Goal: Task Accomplishment & Management: Complete application form

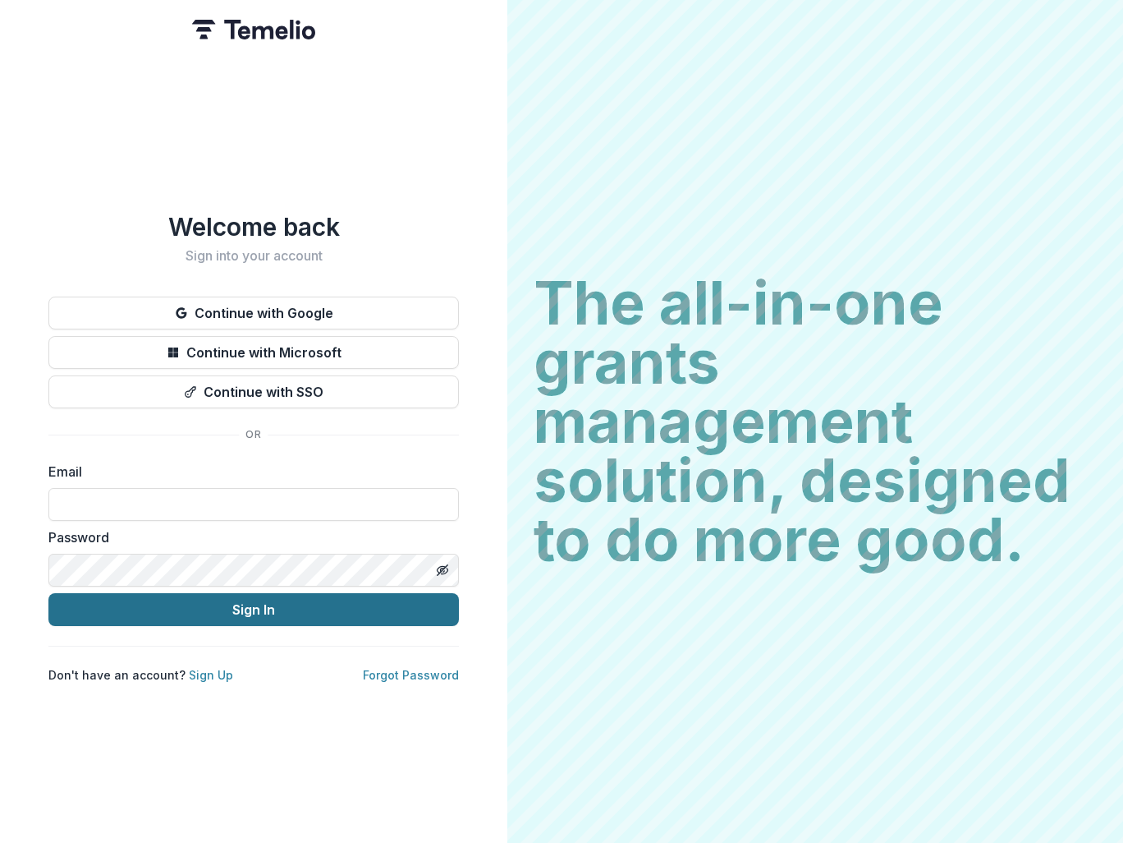
type input "**********"
click at [273, 619] on button "Sign In" at bounding box center [253, 609] width 411 height 33
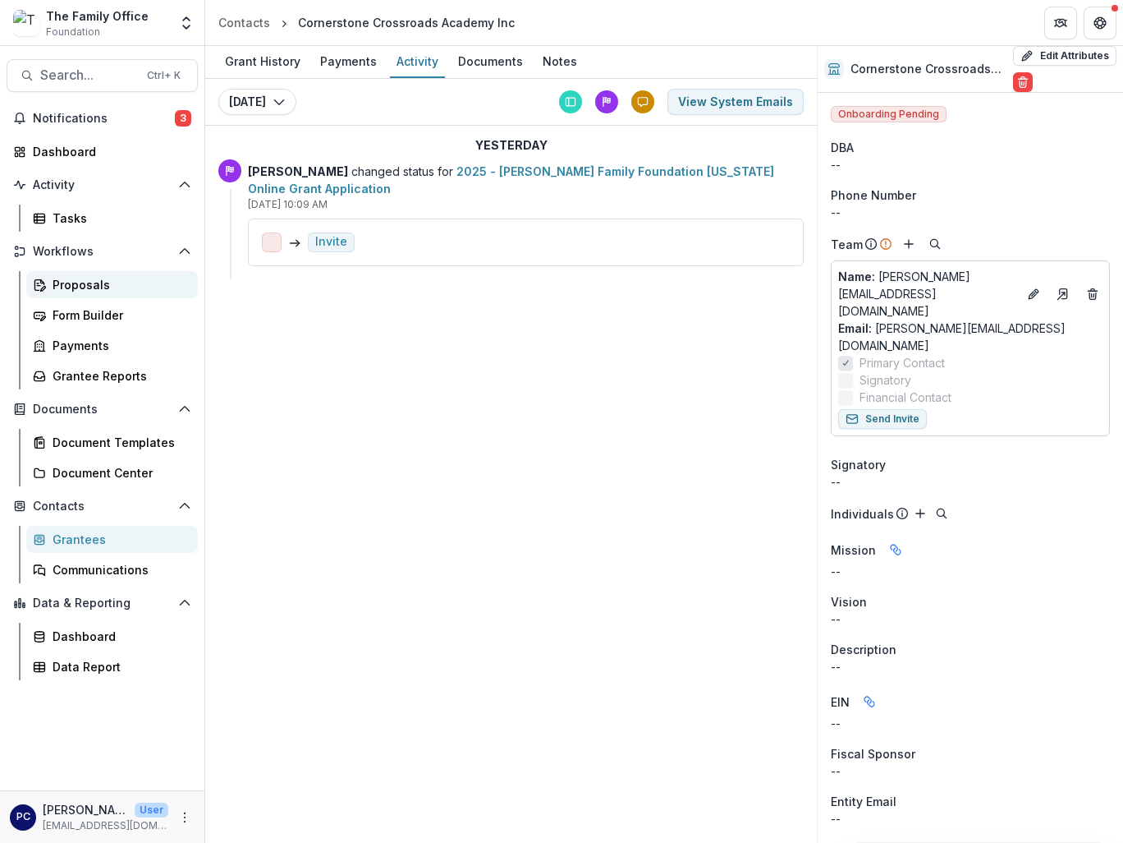
click at [72, 287] on div "Proposals" at bounding box center [119, 284] width 132 height 17
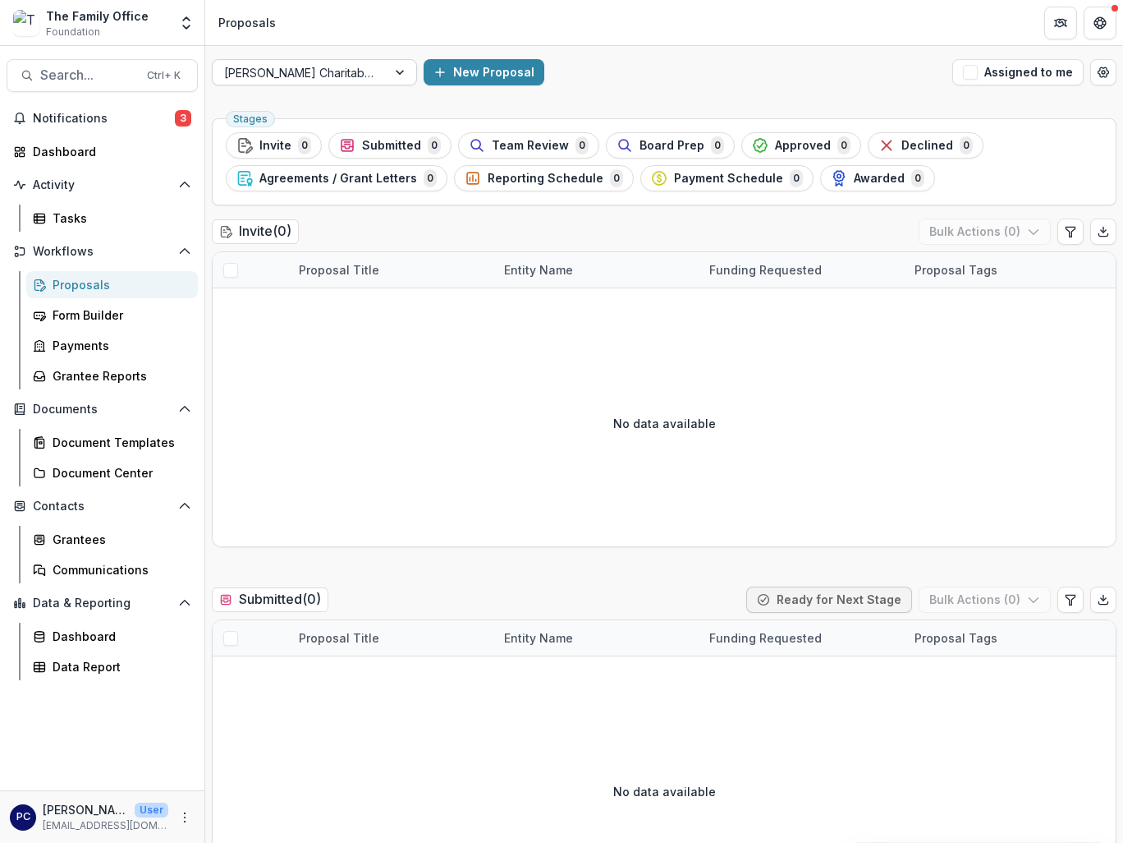
click at [312, 71] on div at bounding box center [299, 72] width 151 height 21
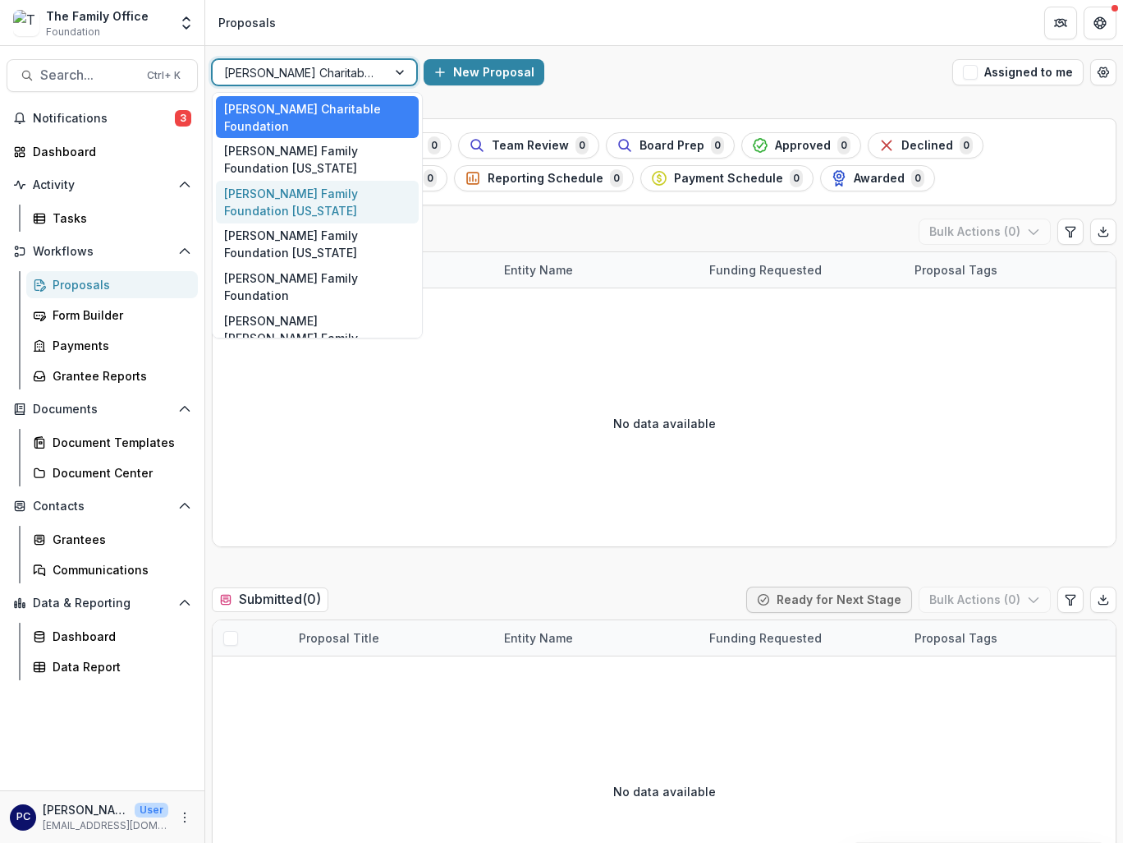
click at [311, 181] on div "[PERSON_NAME] Family Foundation [US_STATE]" at bounding box center [317, 202] width 203 height 43
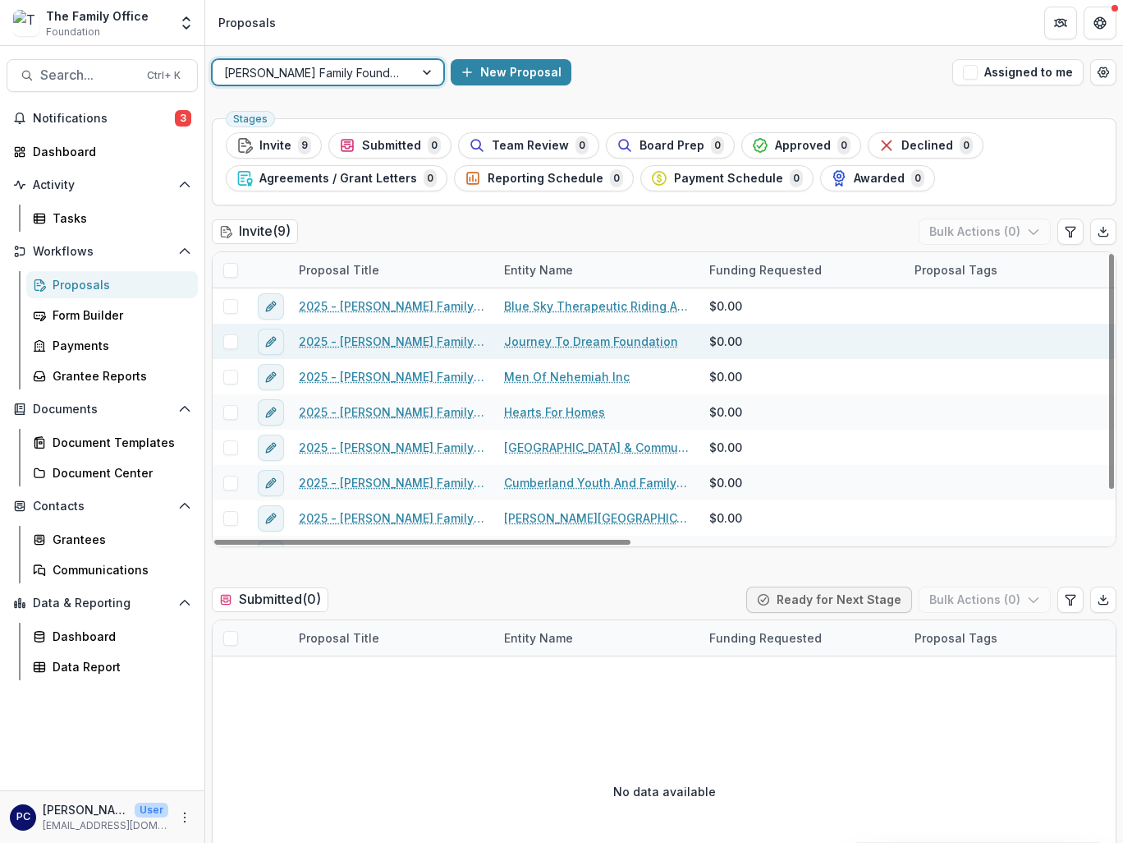
click at [575, 343] on link "Journey To Dream Foundation" at bounding box center [591, 341] width 174 height 17
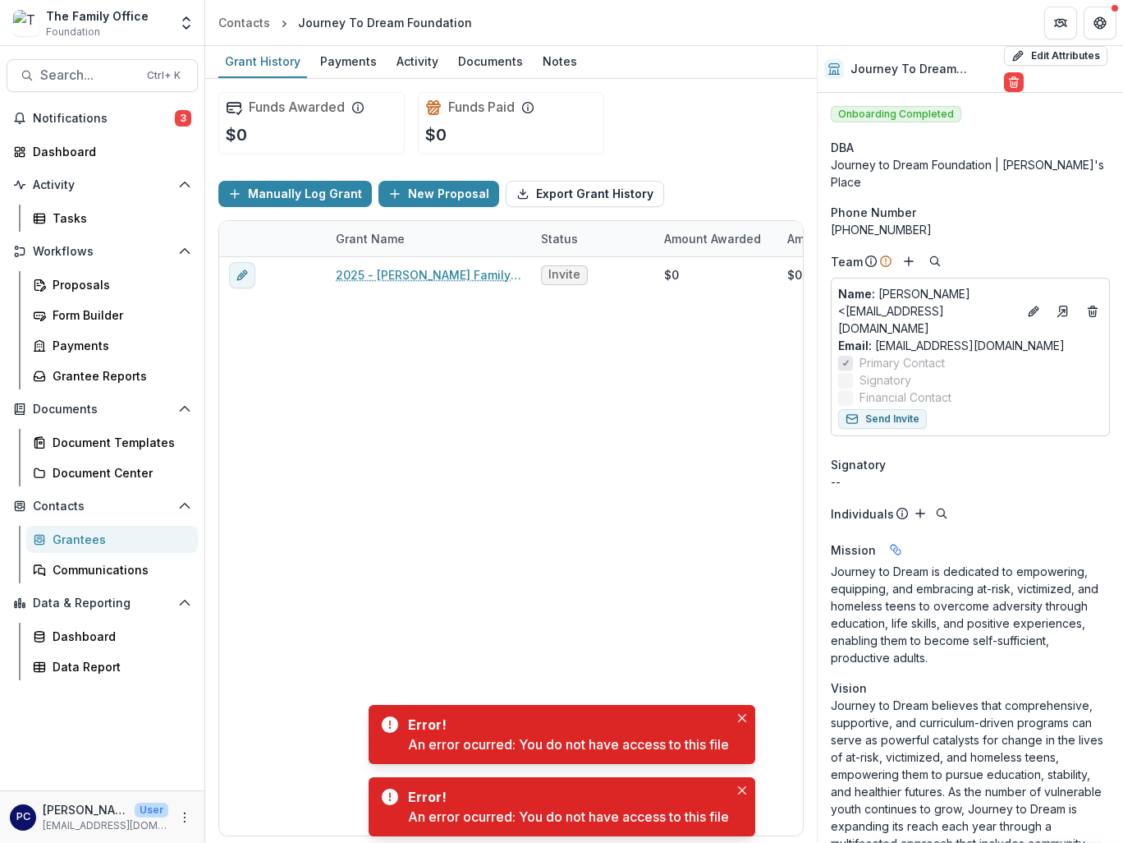
click at [754, 723] on div "Error! An error ocurred: You do not have access to this file" at bounding box center [562, 734] width 387 height 59
click at [749, 719] on button "Close" at bounding box center [743, 718] width 20 height 20
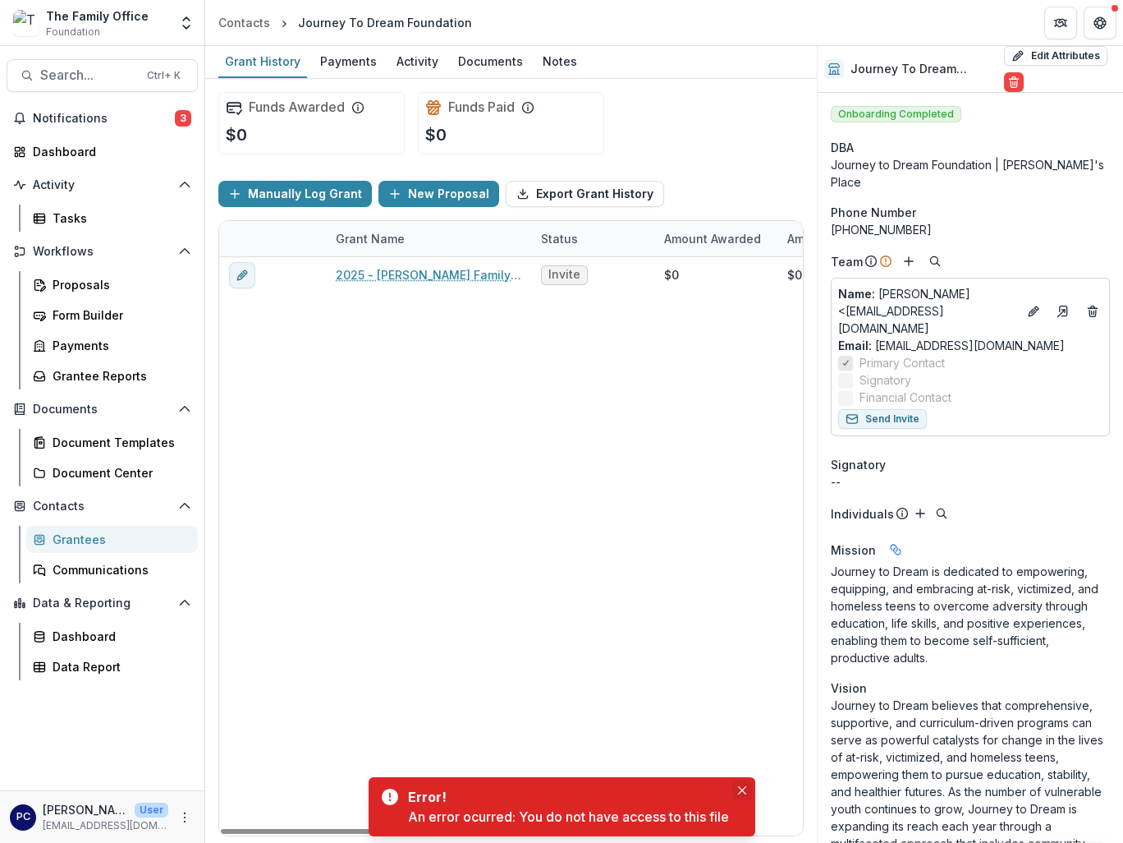
click at [741, 789] on icon "Close" at bounding box center [742, 790] width 8 height 8
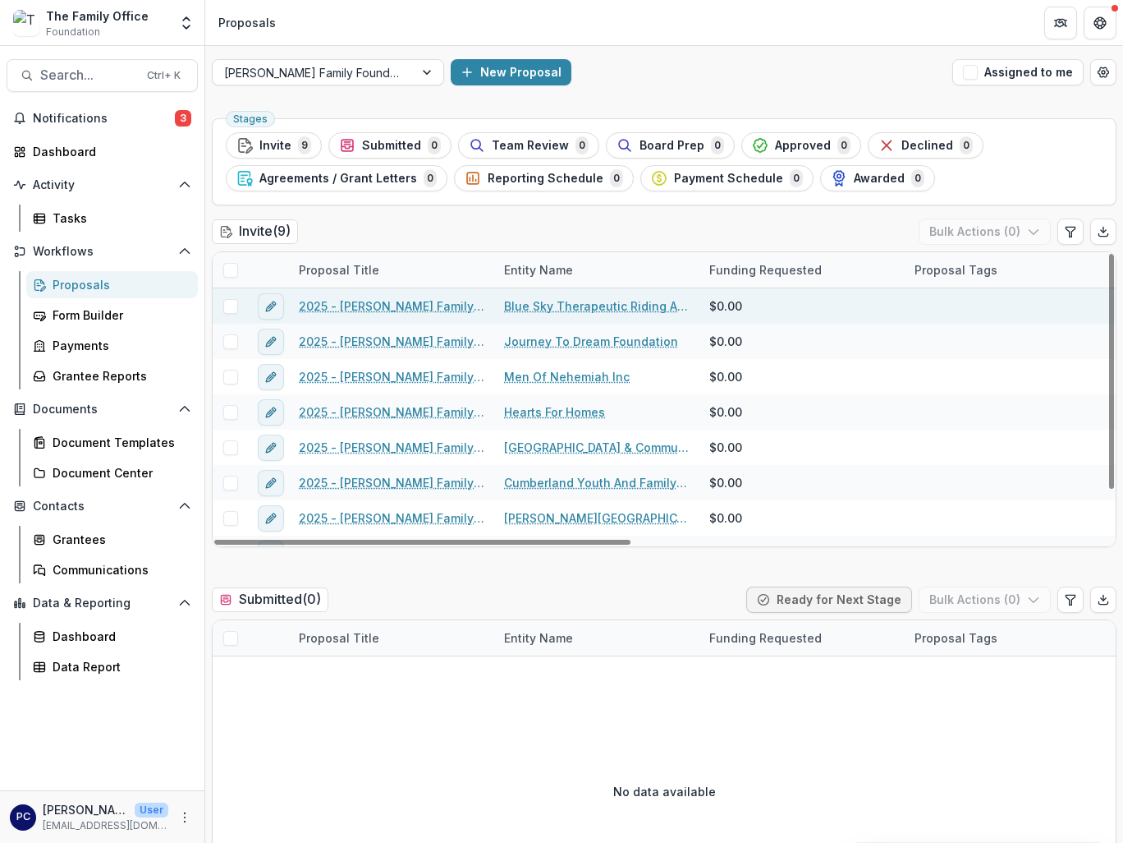
click at [391, 304] on link "2025 - [PERSON_NAME] Family Foundation [US_STATE] Online Grant Application" at bounding box center [392, 305] width 186 height 17
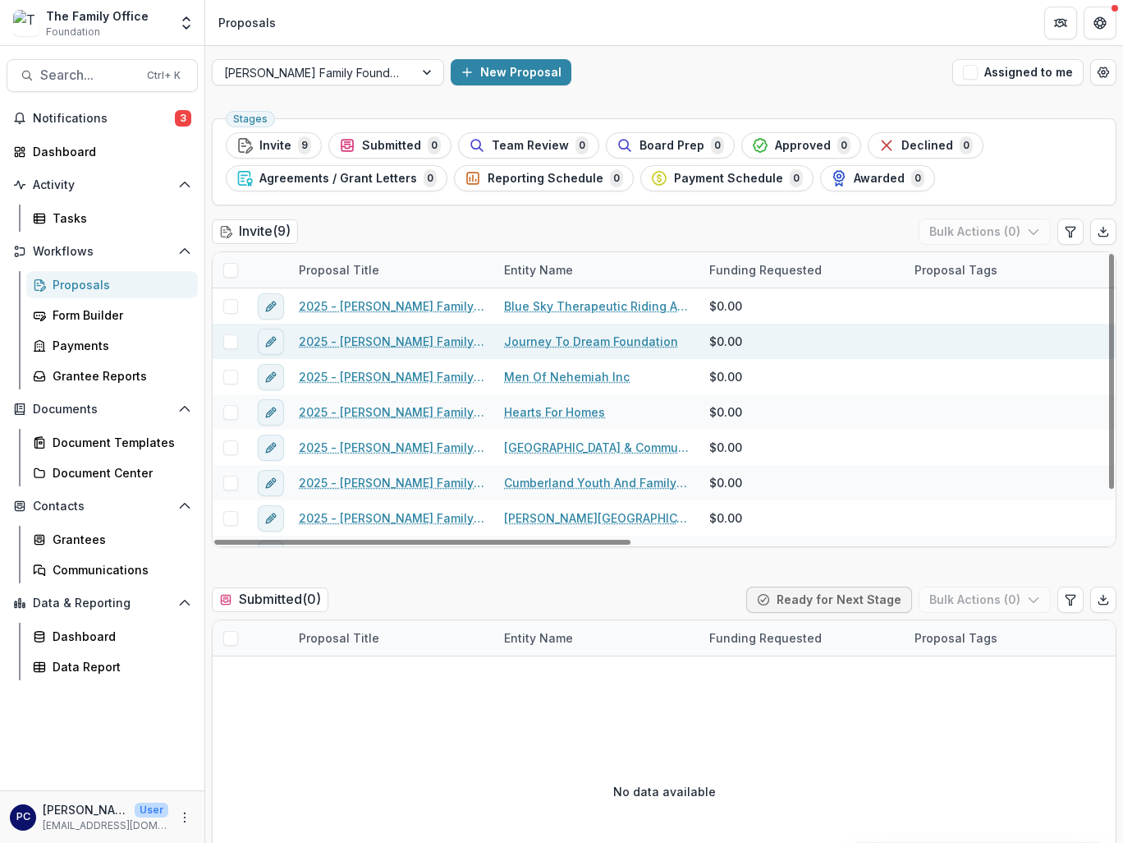
click at [422, 342] on link "2025 - [PERSON_NAME] Family Foundation [US_STATE] Online Grant Application" at bounding box center [392, 341] width 186 height 17
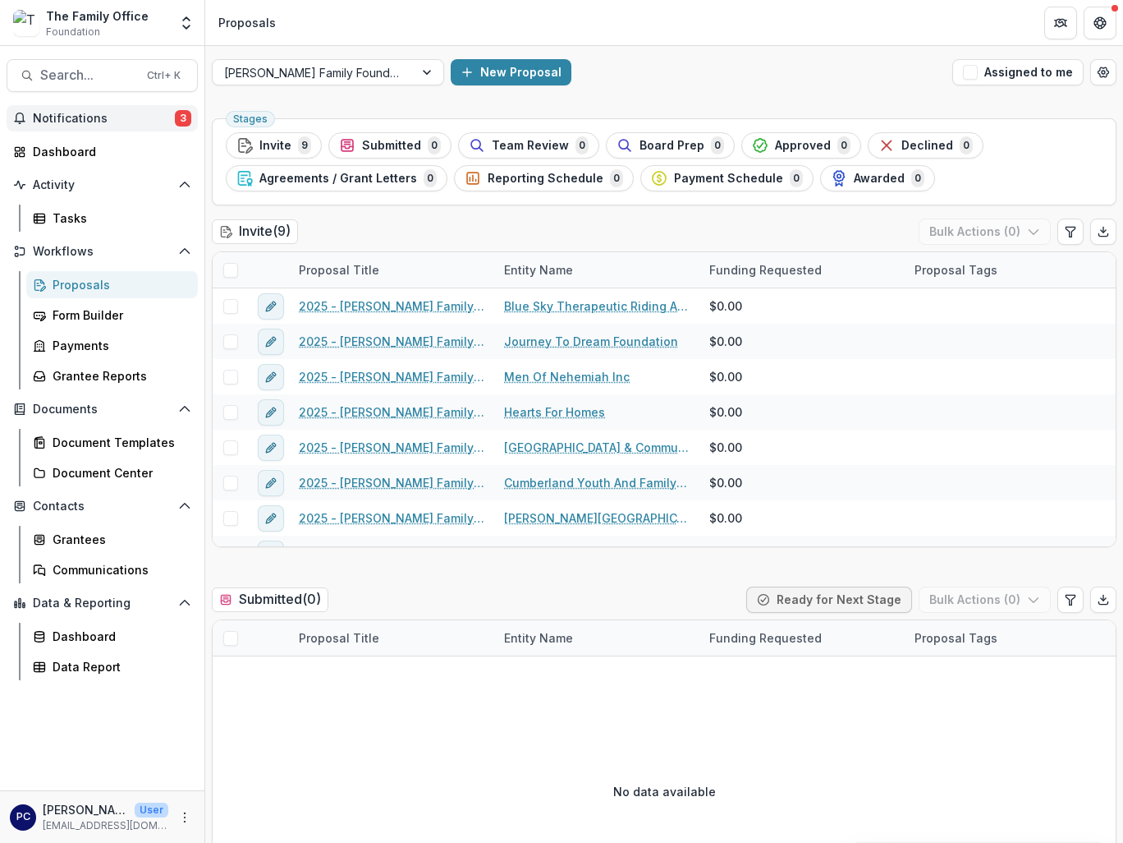
click at [122, 117] on span "Notifications" at bounding box center [104, 119] width 142 height 14
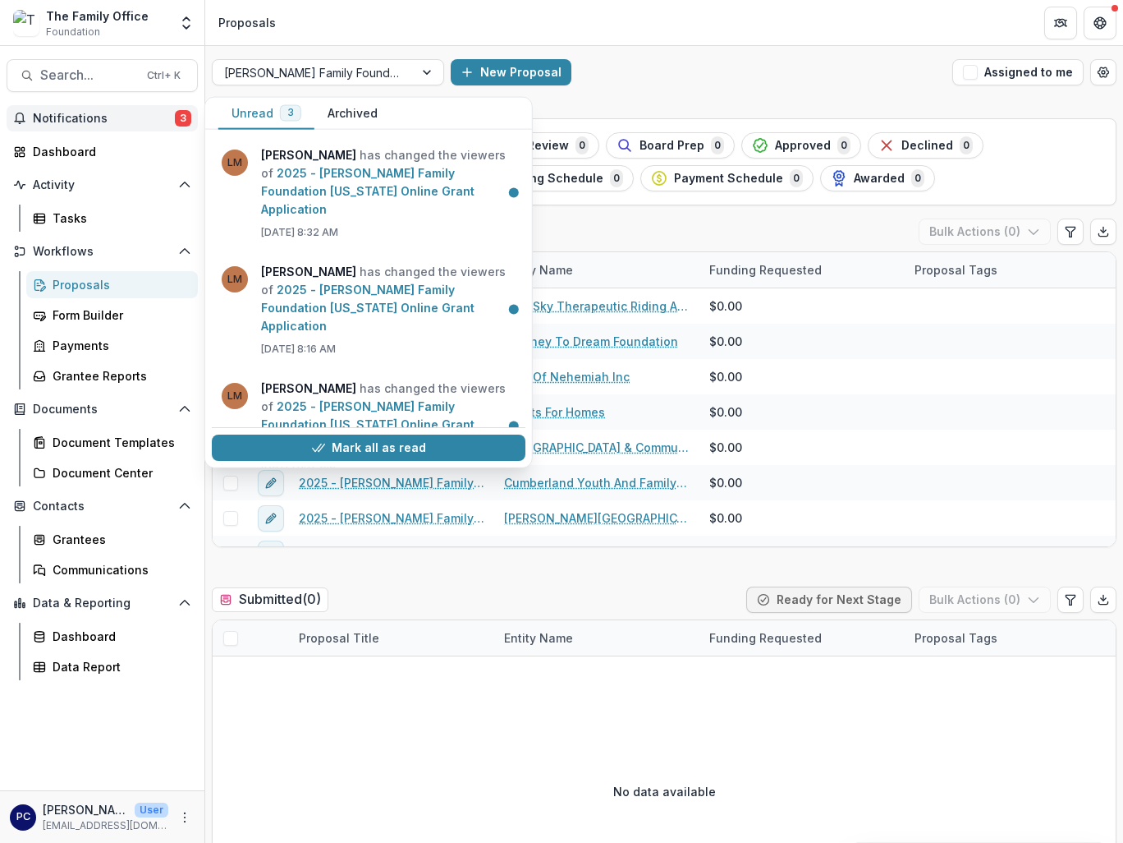
click at [122, 118] on span "Notifications" at bounding box center [104, 119] width 142 height 14
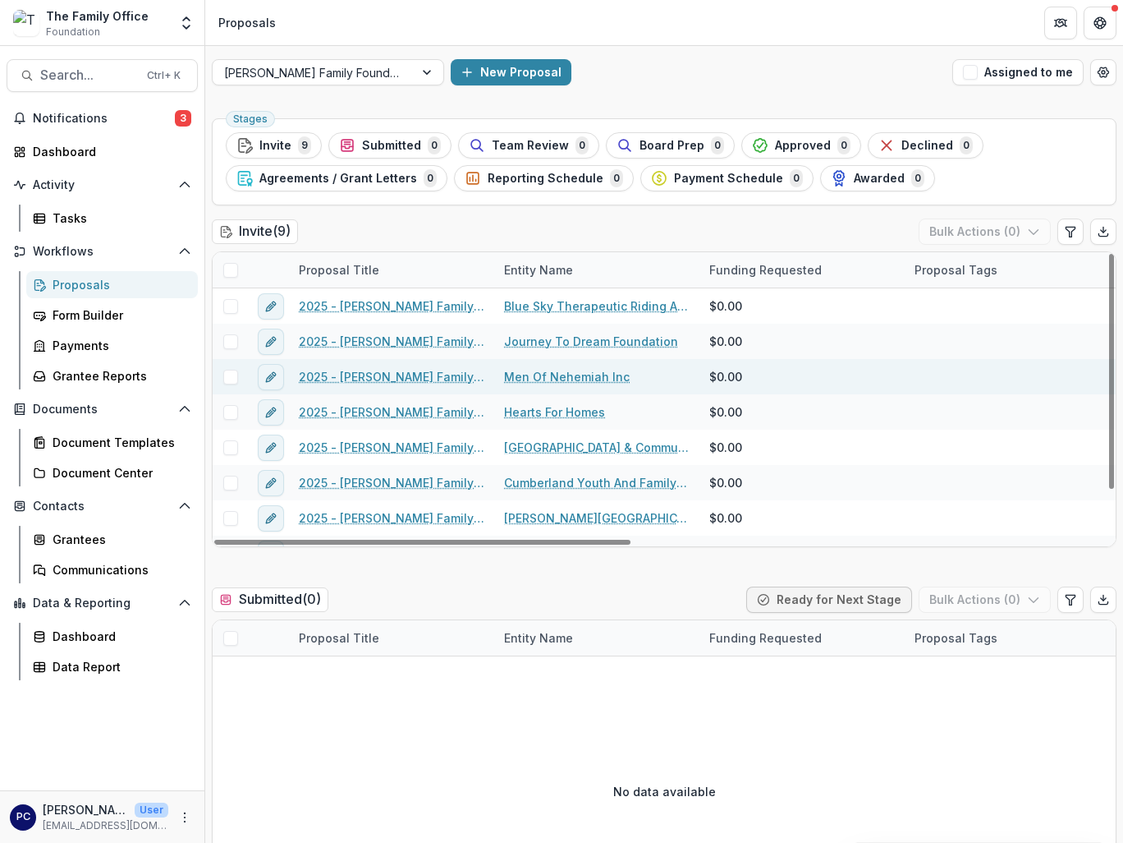
click at [349, 377] on link "2025 - [PERSON_NAME] Family Foundation [US_STATE] Online Grant Application" at bounding box center [392, 376] width 186 height 17
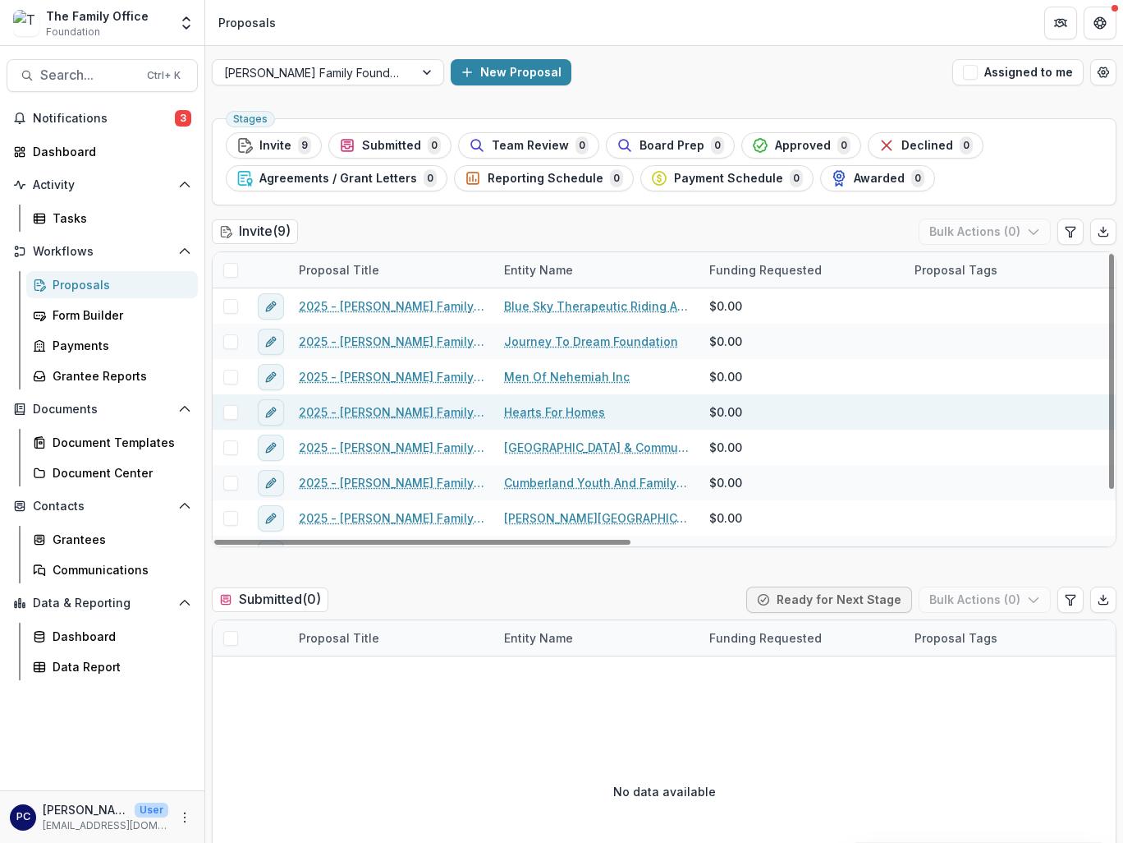
click at [366, 410] on link "2025 - [PERSON_NAME] Family Foundation [US_STATE] Online Grant Application" at bounding box center [392, 411] width 186 height 17
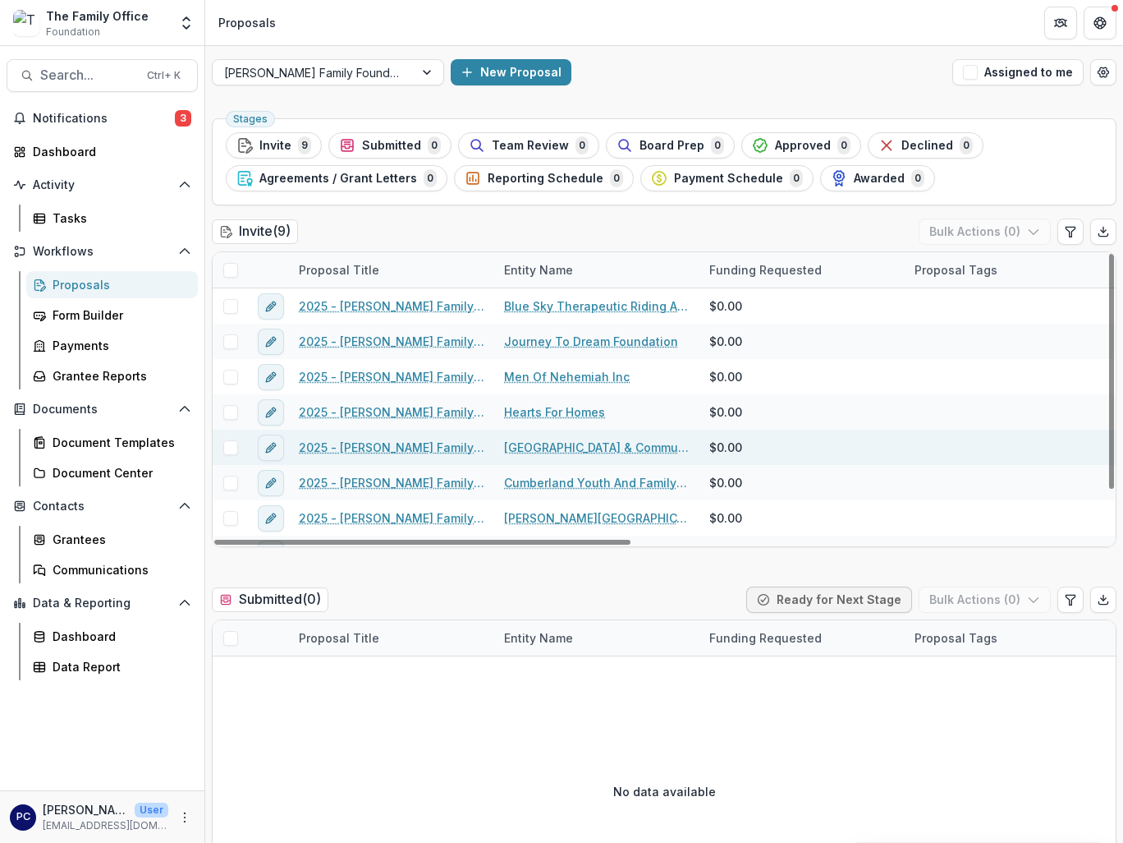
click at [378, 446] on link "2025 - [PERSON_NAME] Family Foundation [US_STATE] Online Grant Application" at bounding box center [392, 447] width 186 height 17
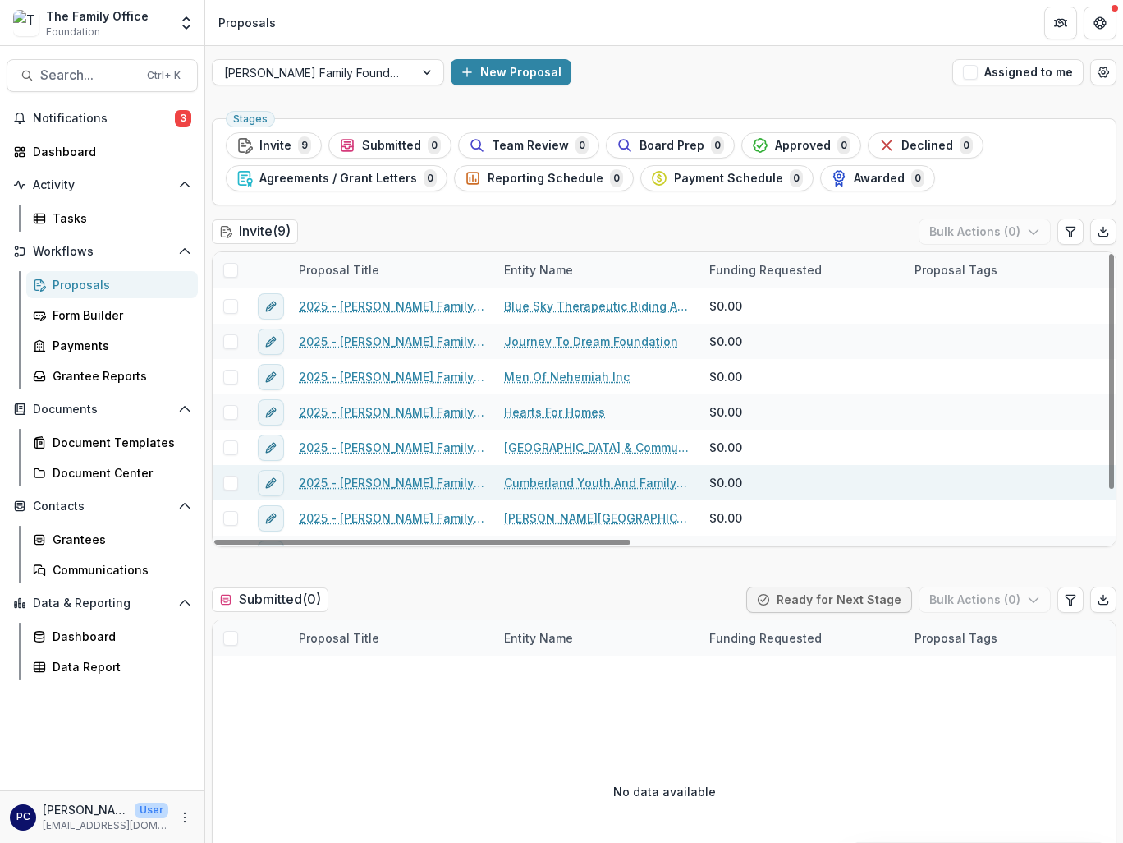
click at [425, 482] on link "2025 - [PERSON_NAME] Family Foundation [US_STATE] Online Grant Application" at bounding box center [392, 482] width 186 height 17
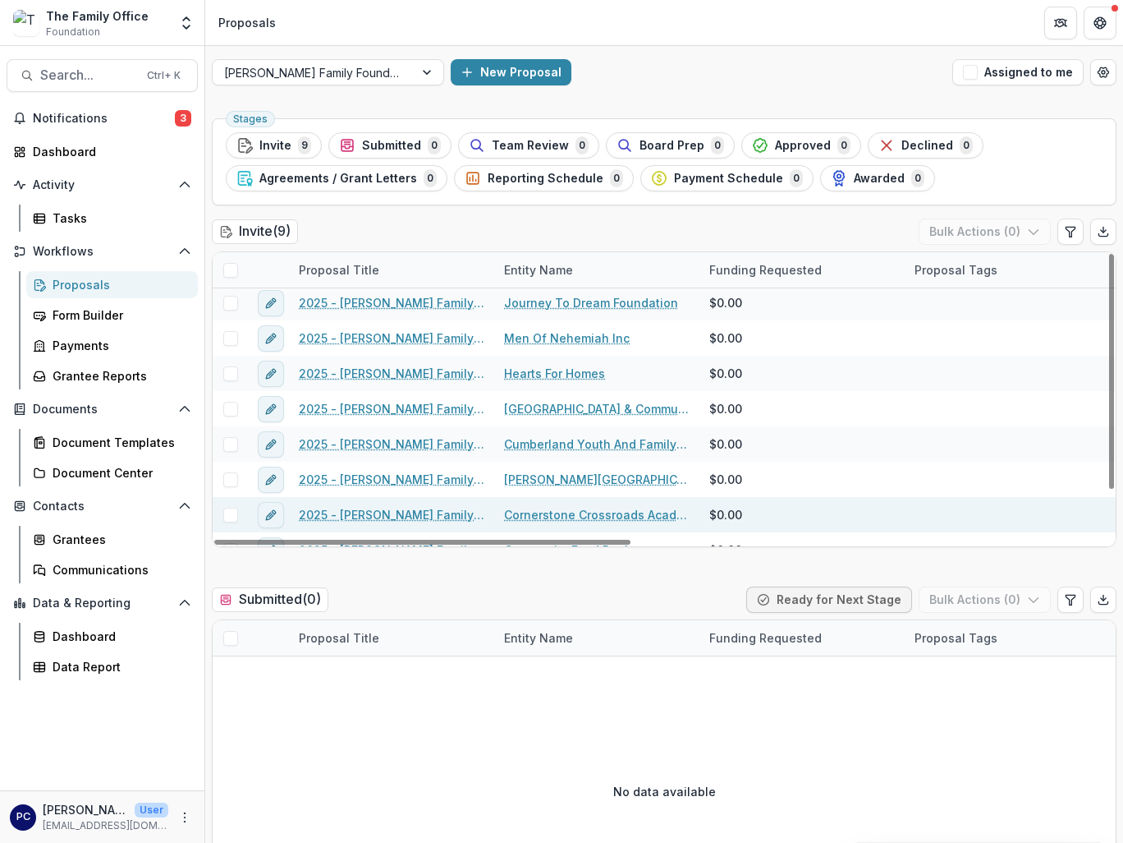
scroll to position [59, 0]
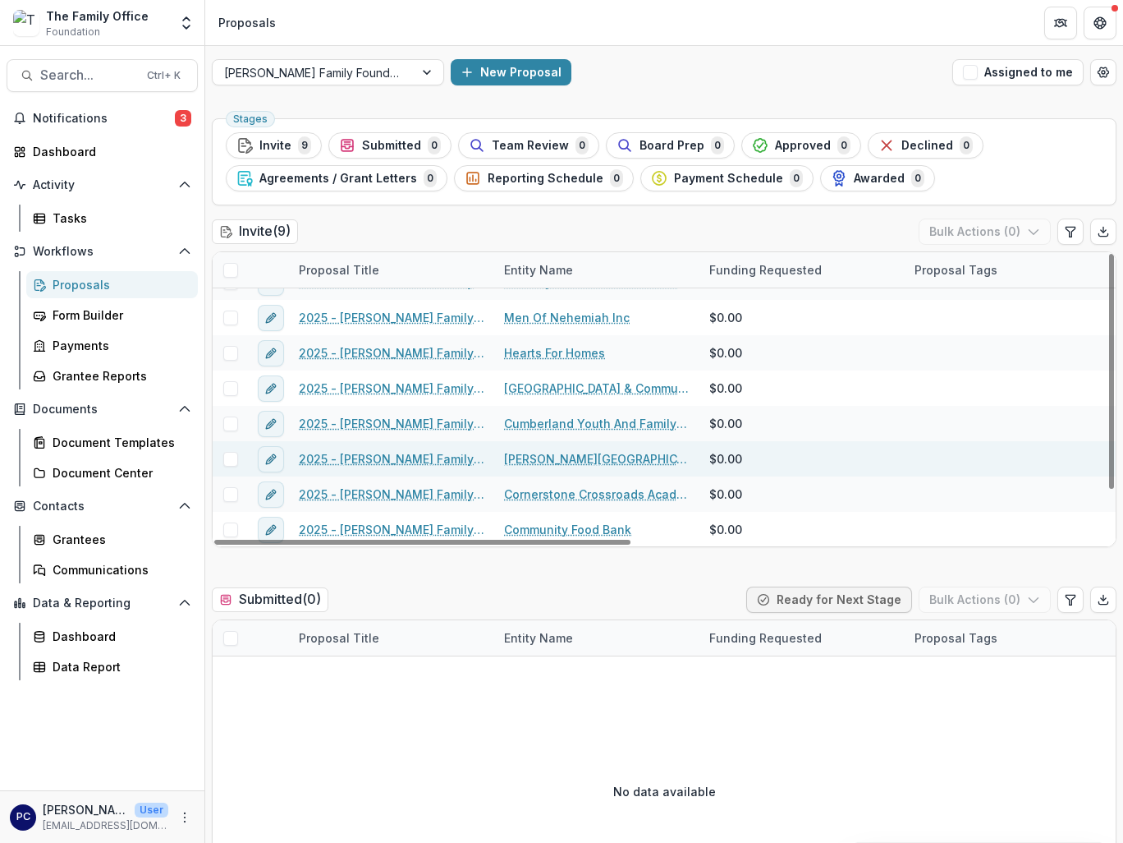
click at [385, 457] on link "2025 - [PERSON_NAME] Family Foundation [US_STATE] Online Grant Application" at bounding box center [392, 458] width 186 height 17
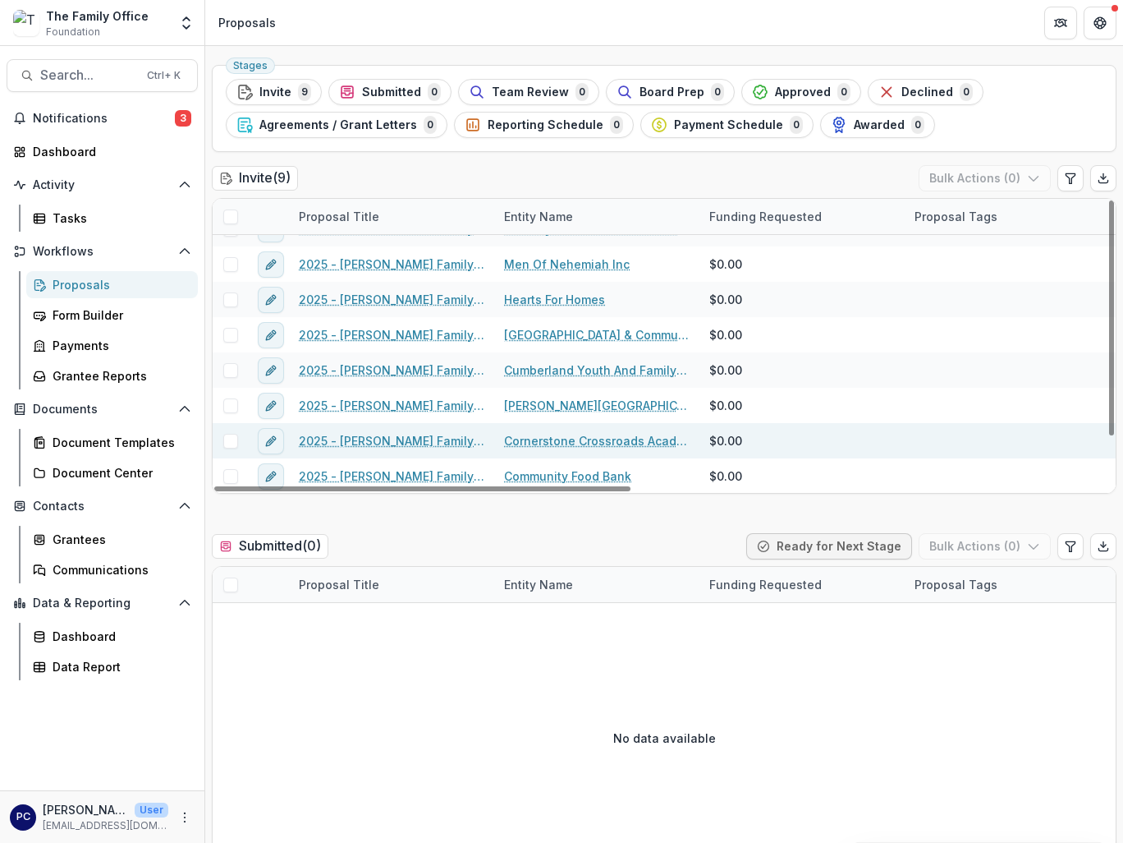
scroll to position [82, 0]
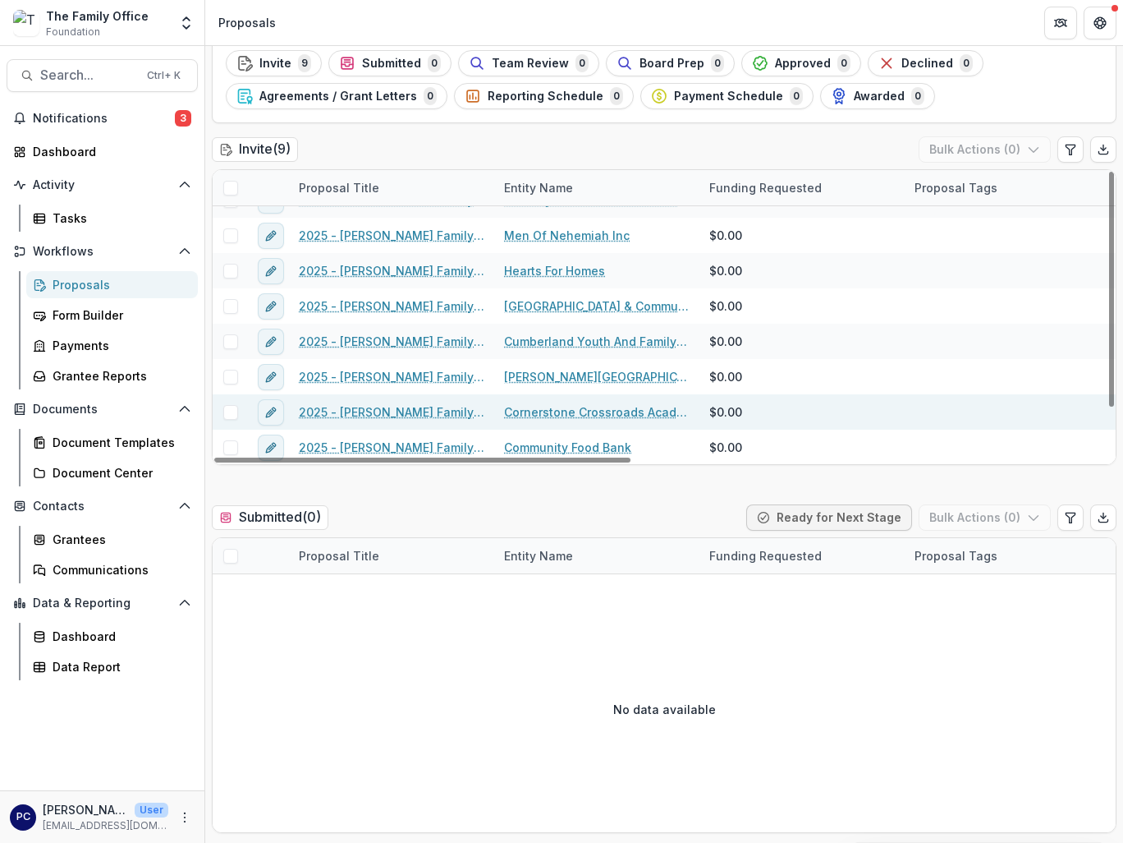
click at [406, 406] on link "2025 - [PERSON_NAME] Family Foundation [US_STATE] Online Grant Application" at bounding box center [392, 411] width 186 height 17
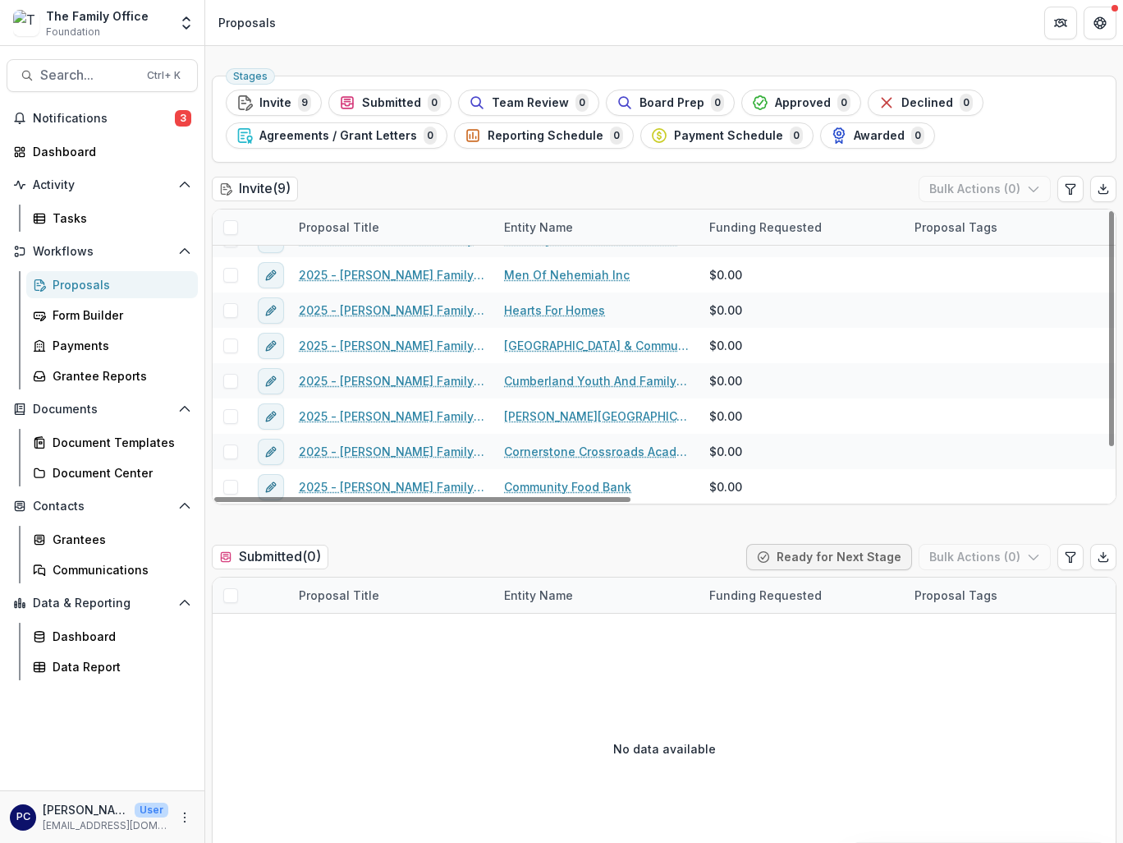
scroll to position [164, 0]
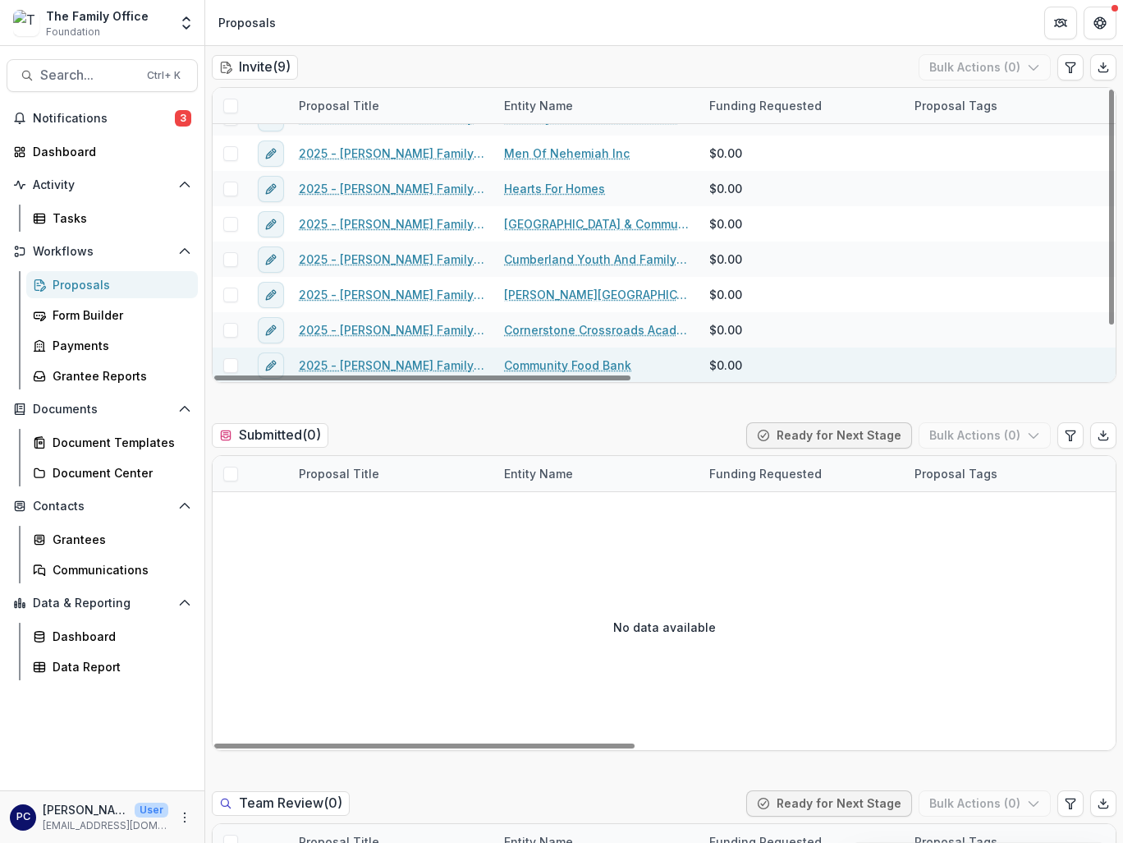
click at [410, 361] on link "2025 - [PERSON_NAME] Family Foundation [US_STATE] Online Grant Application" at bounding box center [392, 364] width 186 height 17
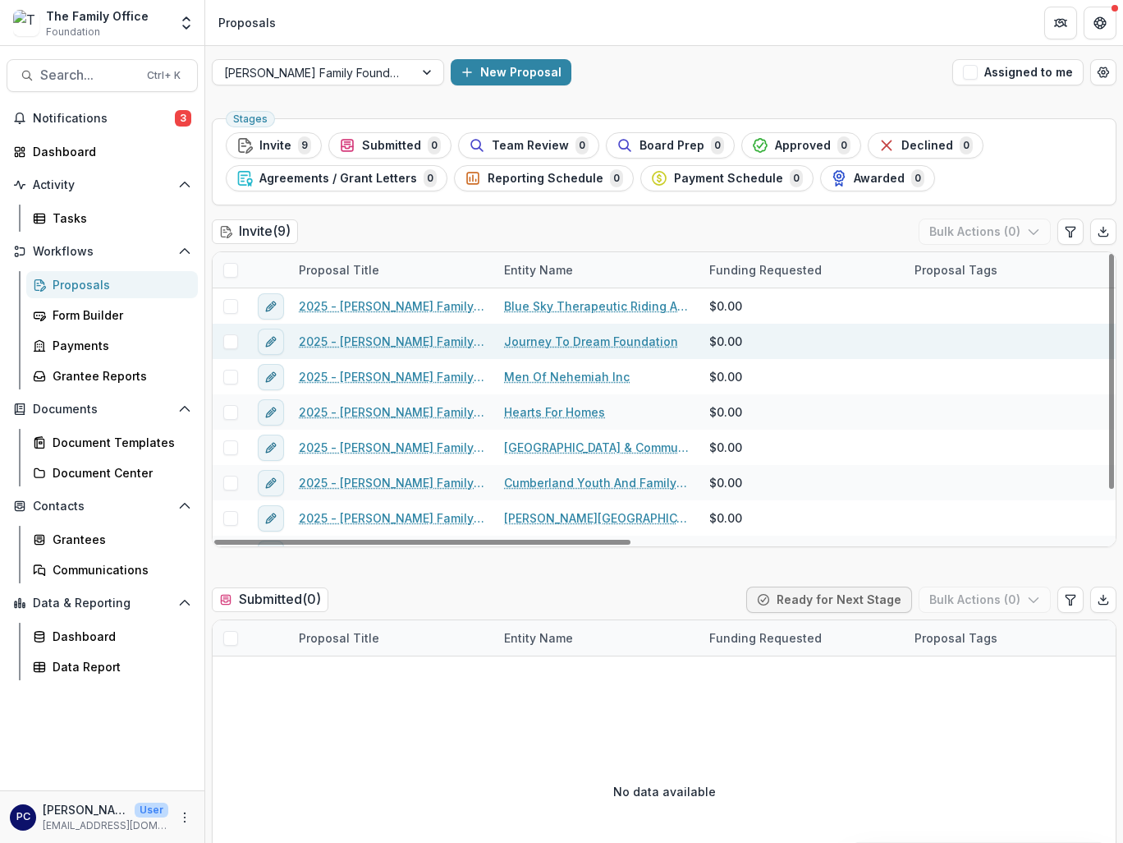
click at [405, 344] on link "2025 - [PERSON_NAME] Family Foundation [US_STATE] Online Grant Application" at bounding box center [392, 341] width 186 height 17
click at [559, 334] on link "Journey To Dream Foundation" at bounding box center [591, 341] width 174 height 17
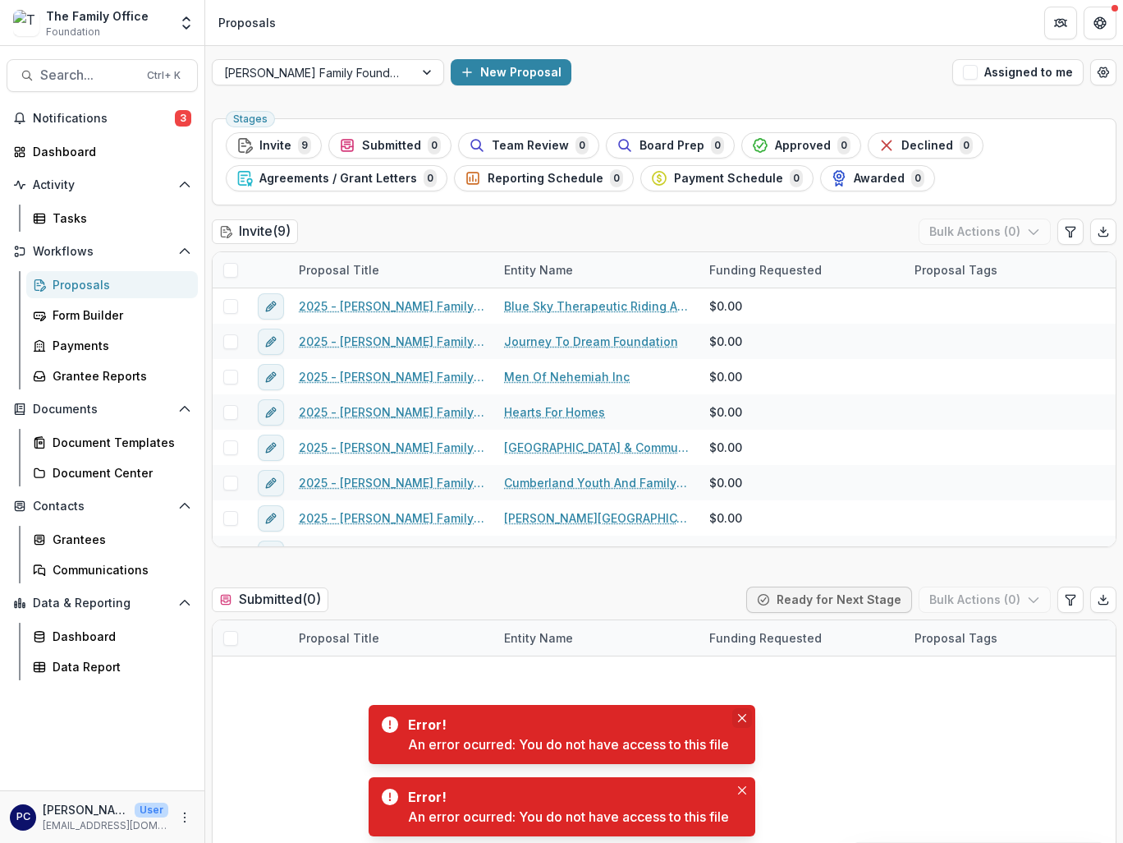
click at [746, 720] on icon "Close" at bounding box center [742, 718] width 8 height 8
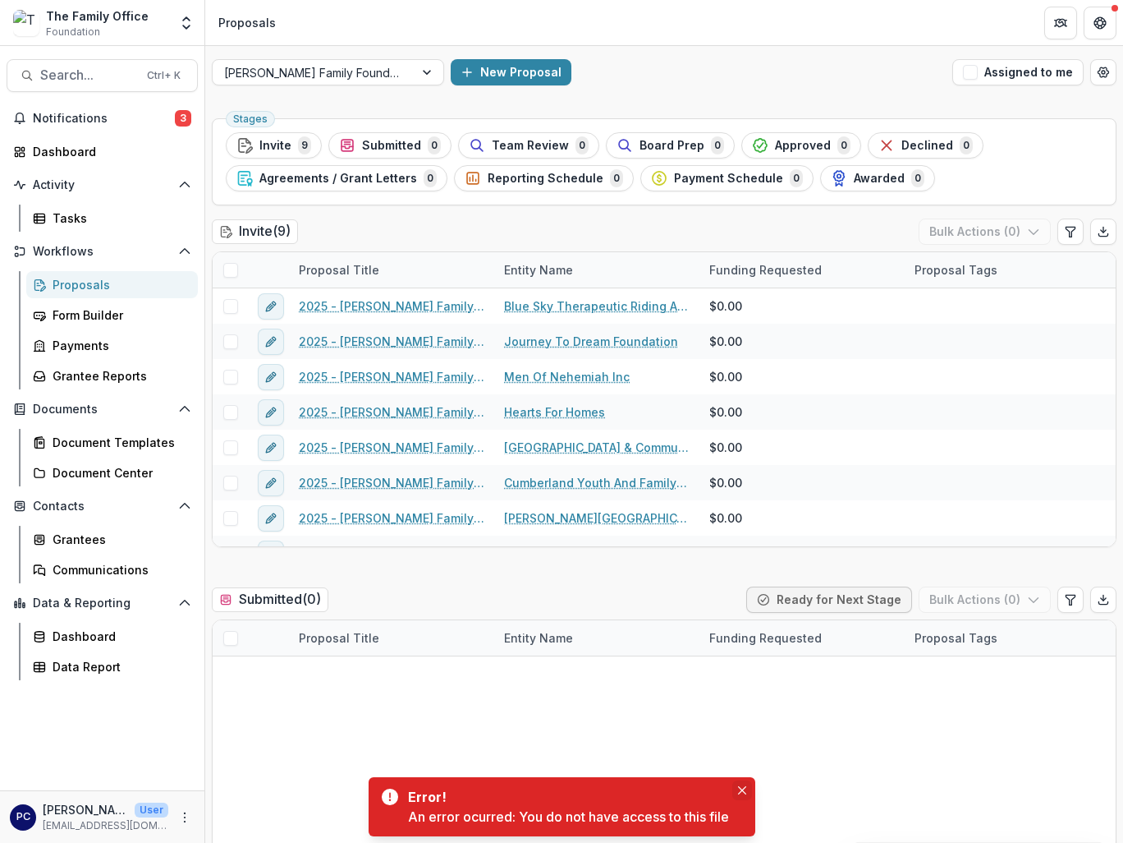
click at [740, 788] on icon "Close" at bounding box center [742, 790] width 8 height 8
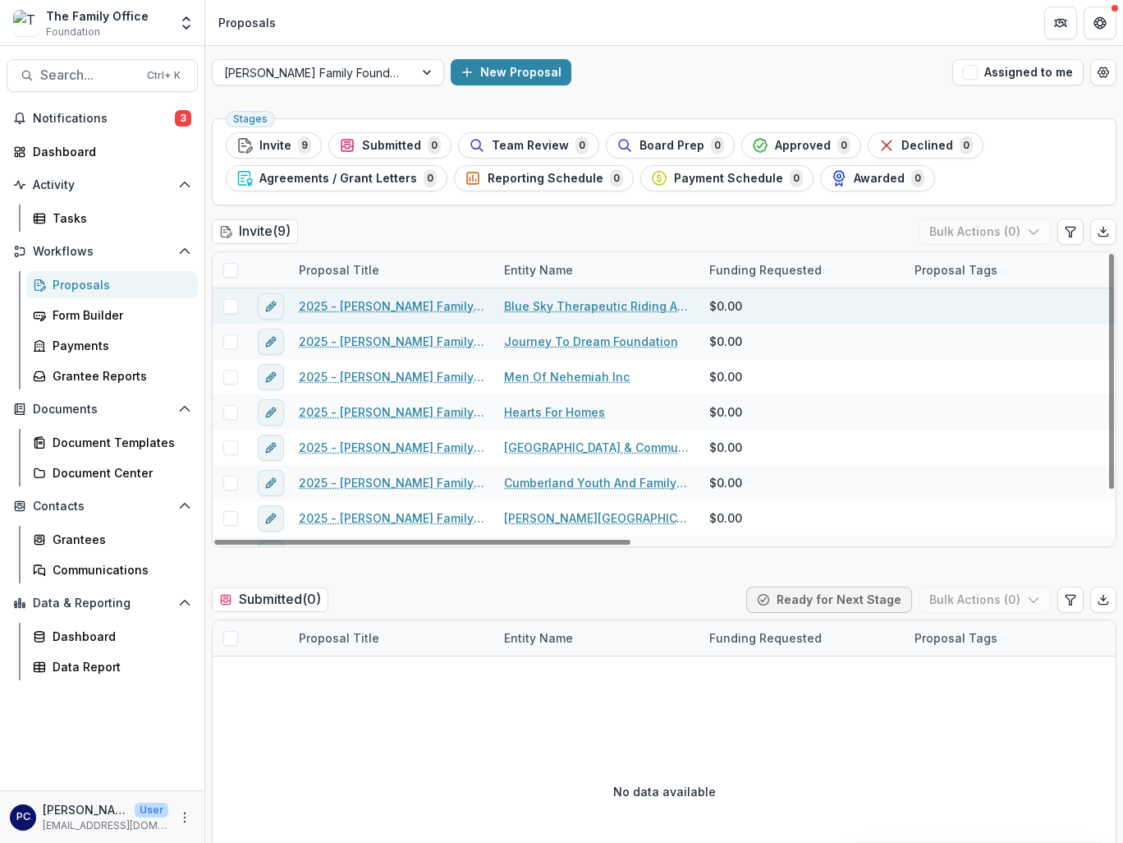
click at [623, 306] on link "Blue Sky Therapeutic Riding And Respite" at bounding box center [597, 305] width 186 height 17
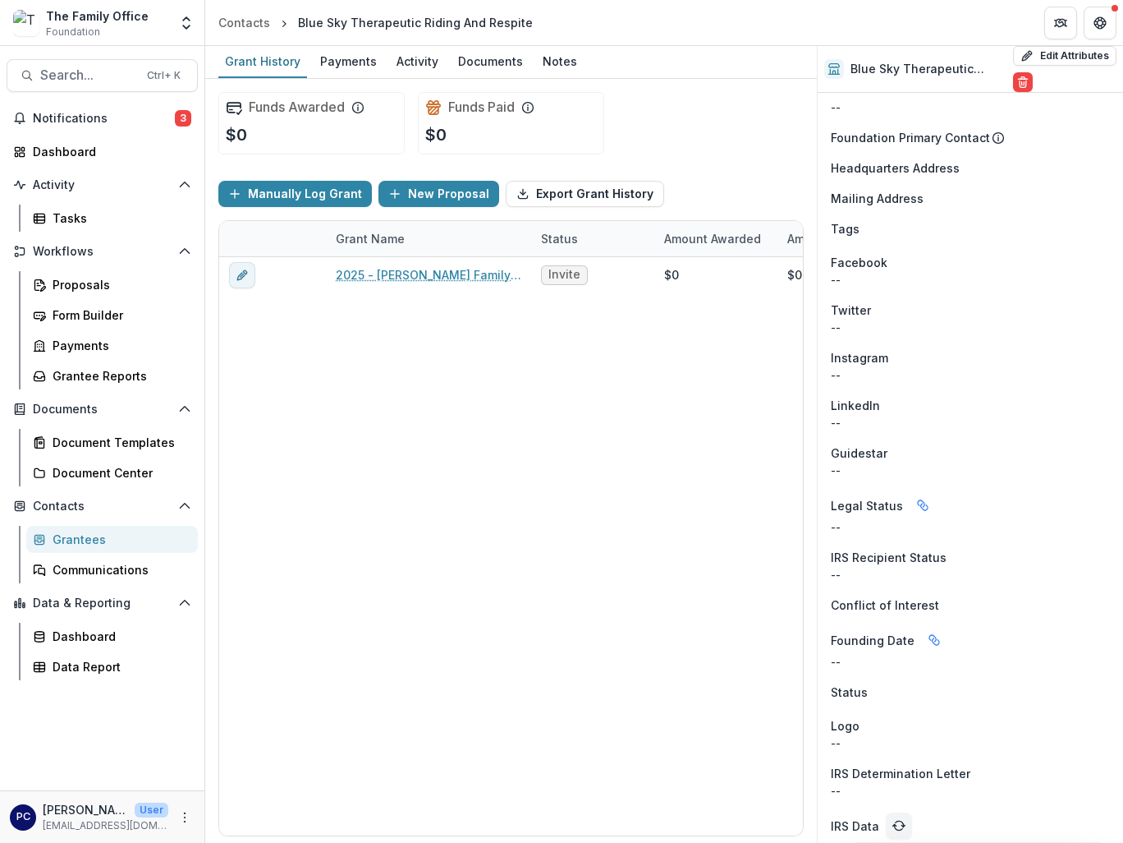
scroll to position [617, 0]
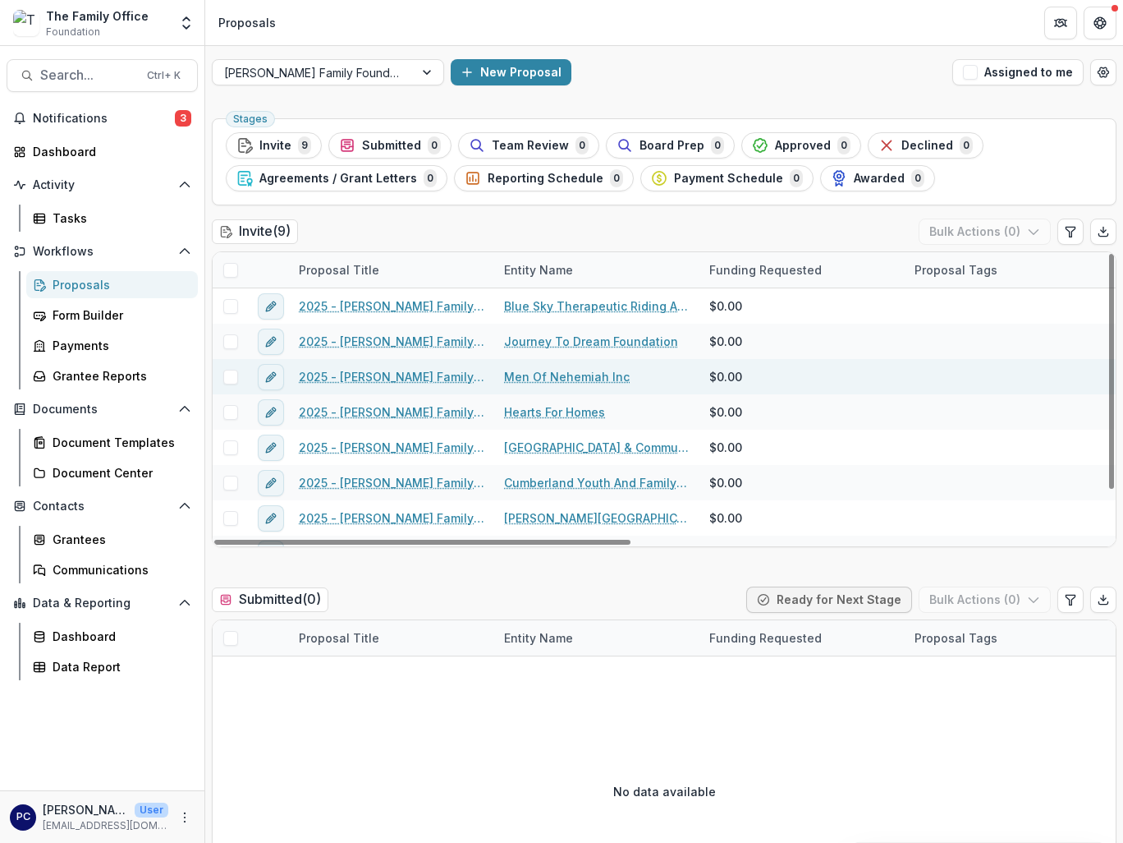
click at [556, 378] on link "Men Of Nehemiah Inc" at bounding box center [567, 376] width 126 height 17
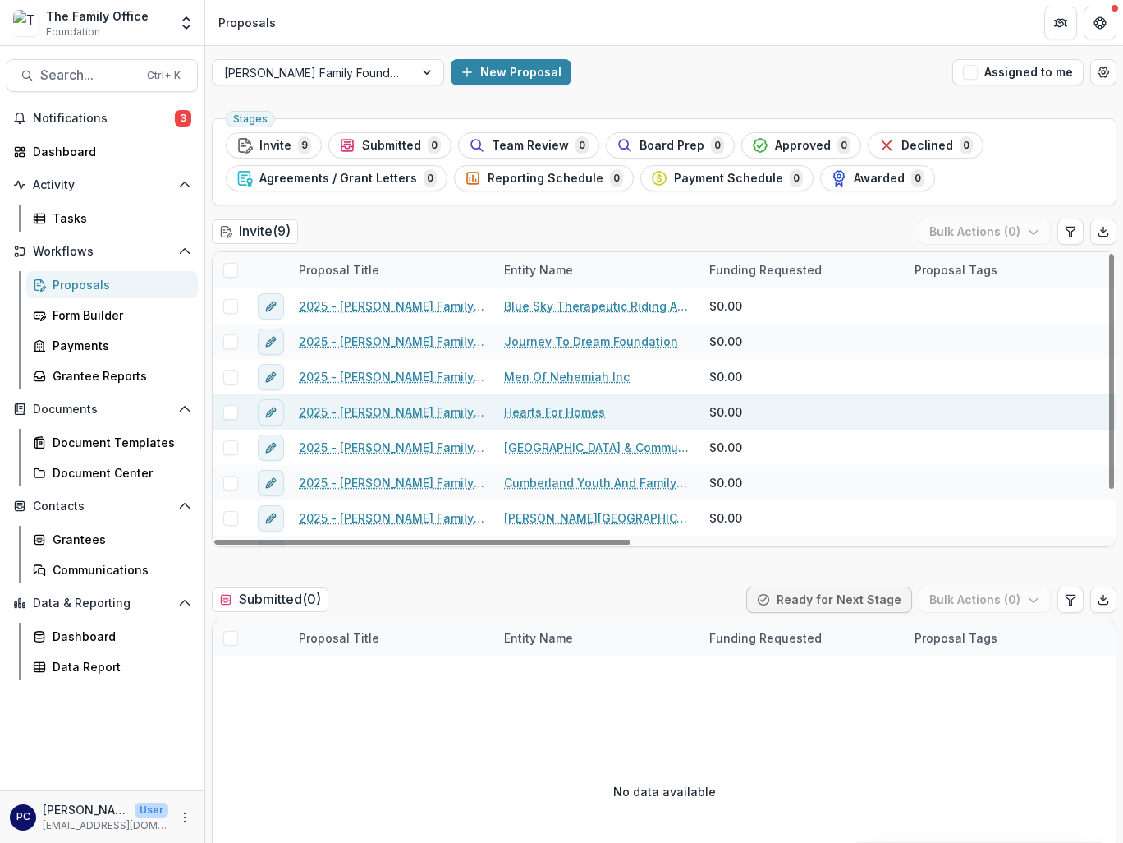
click at [587, 411] on link "Hearts For Homes" at bounding box center [554, 411] width 101 height 17
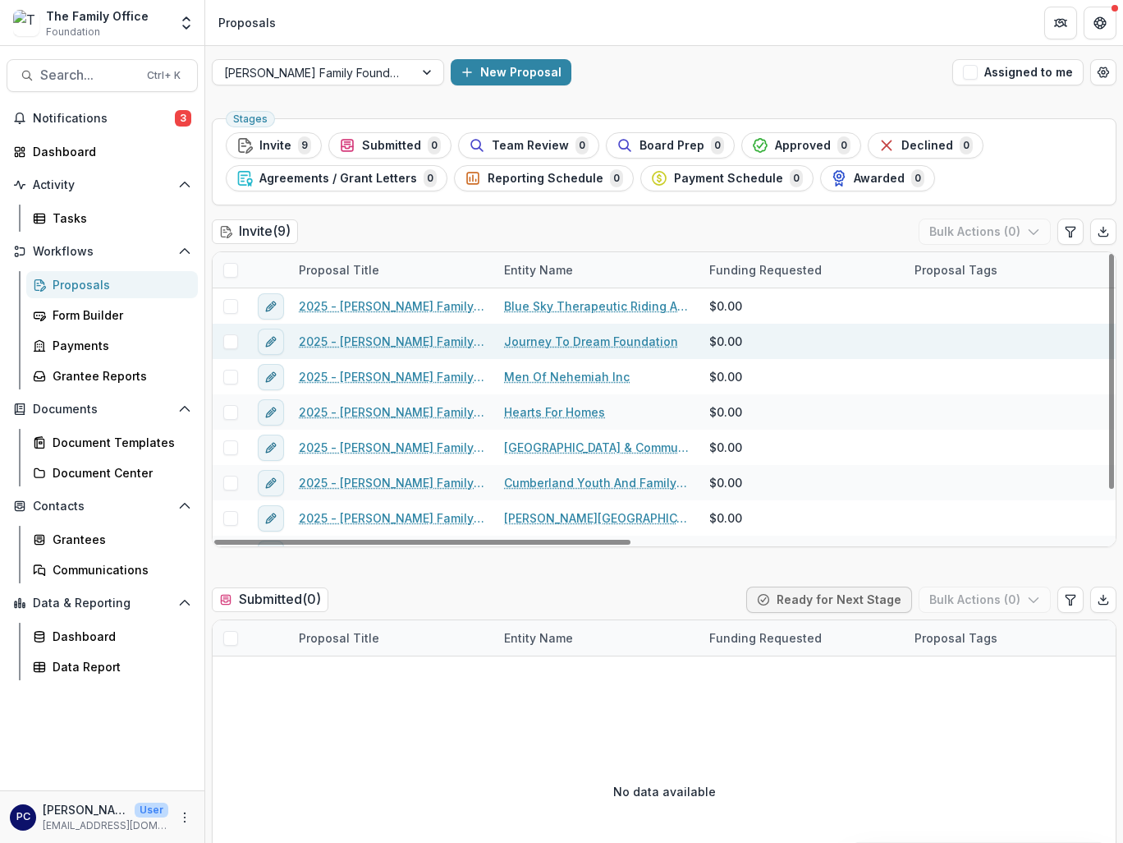
click at [625, 347] on link "Journey To Dream Foundation" at bounding box center [591, 341] width 174 height 17
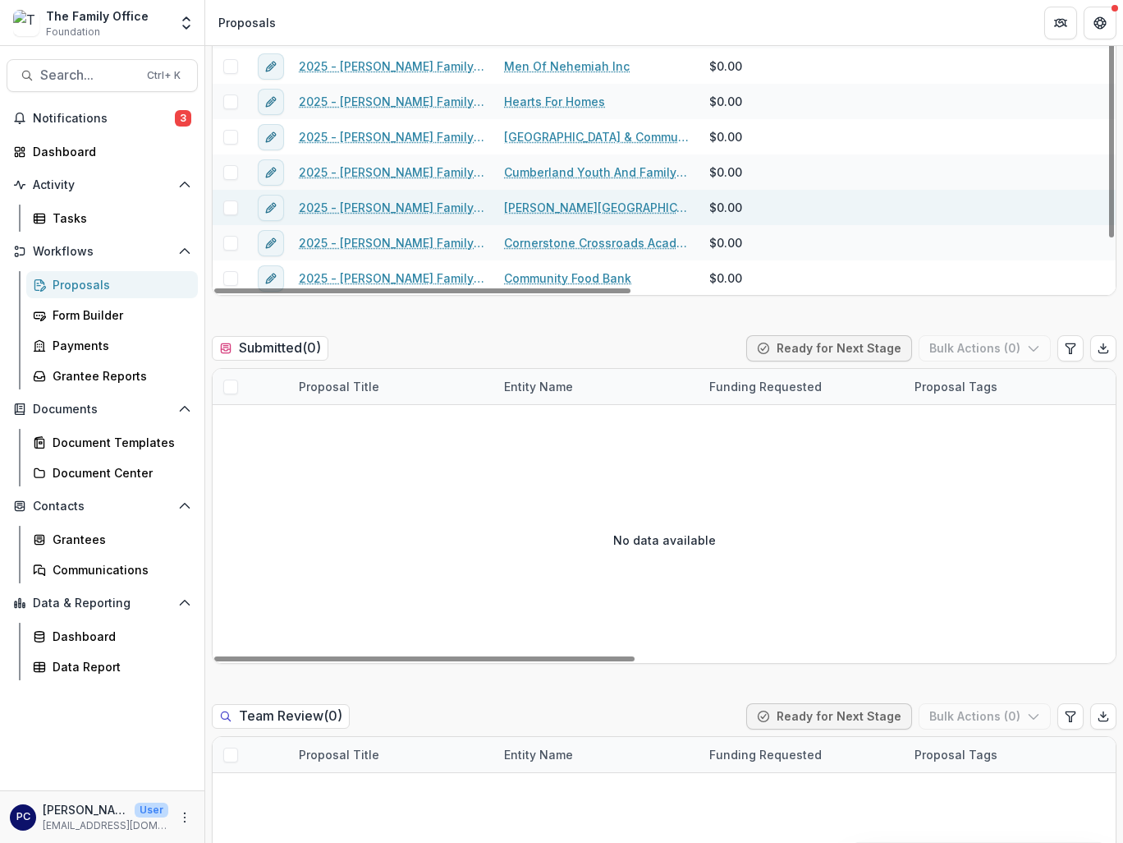
scroll to position [328, 0]
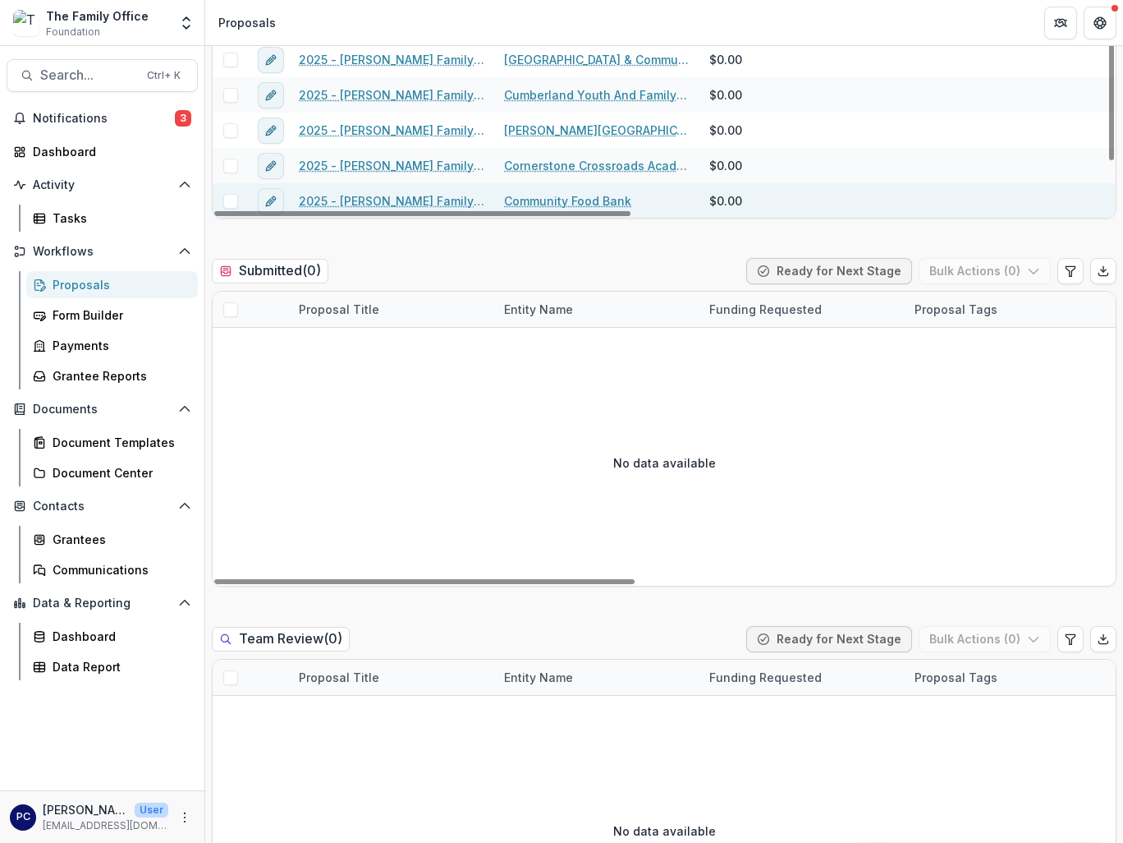
click at [583, 196] on link "Community Food Bank" at bounding box center [567, 200] width 127 height 17
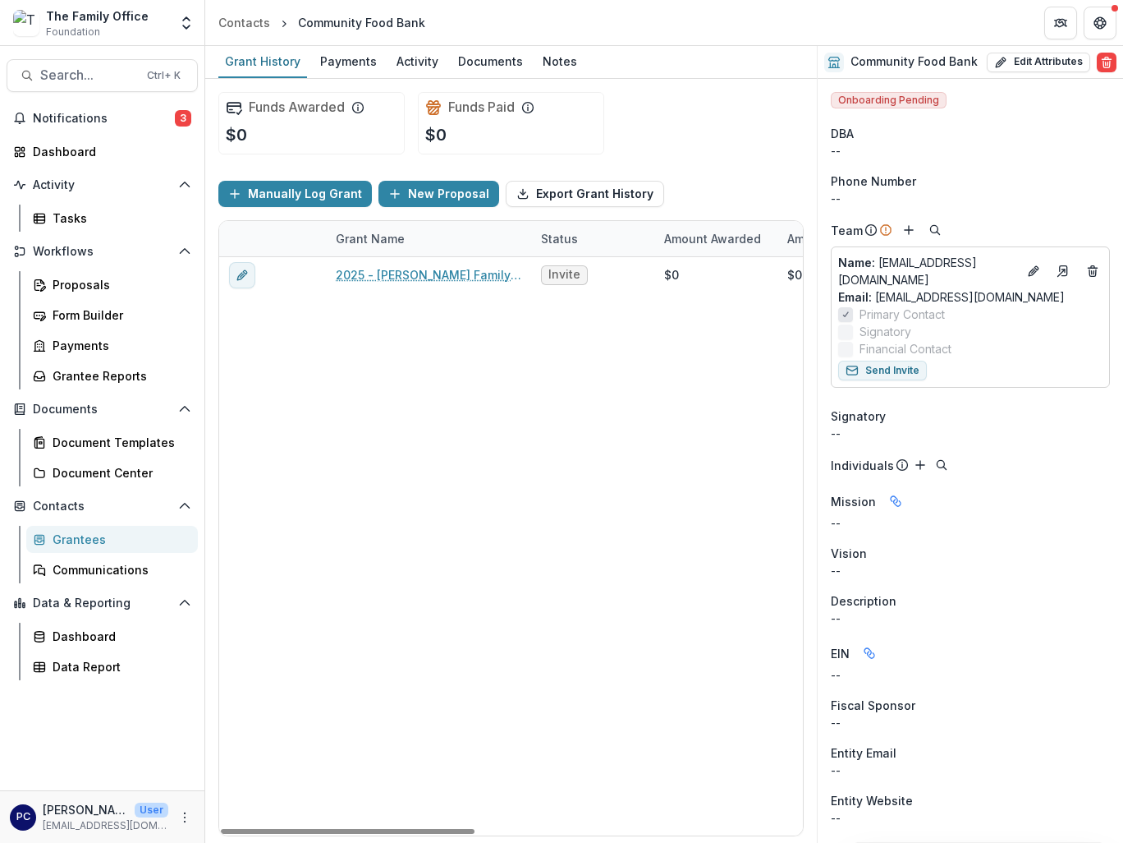
click at [880, 105] on span "Onboarding Pending" at bounding box center [889, 100] width 116 height 16
click at [889, 102] on span "Onboarding Pending" at bounding box center [889, 100] width 116 height 16
click at [512, 413] on div "2025 - [PERSON_NAME] Family Foundation [US_STATE] Online Grant Application Invi…" at bounding box center [888, 546] width 1339 height 578
click at [527, 406] on div "2025 - [PERSON_NAME] Family Foundation [US_STATE] Online Grant Application Invi…" at bounding box center [888, 546] width 1339 height 578
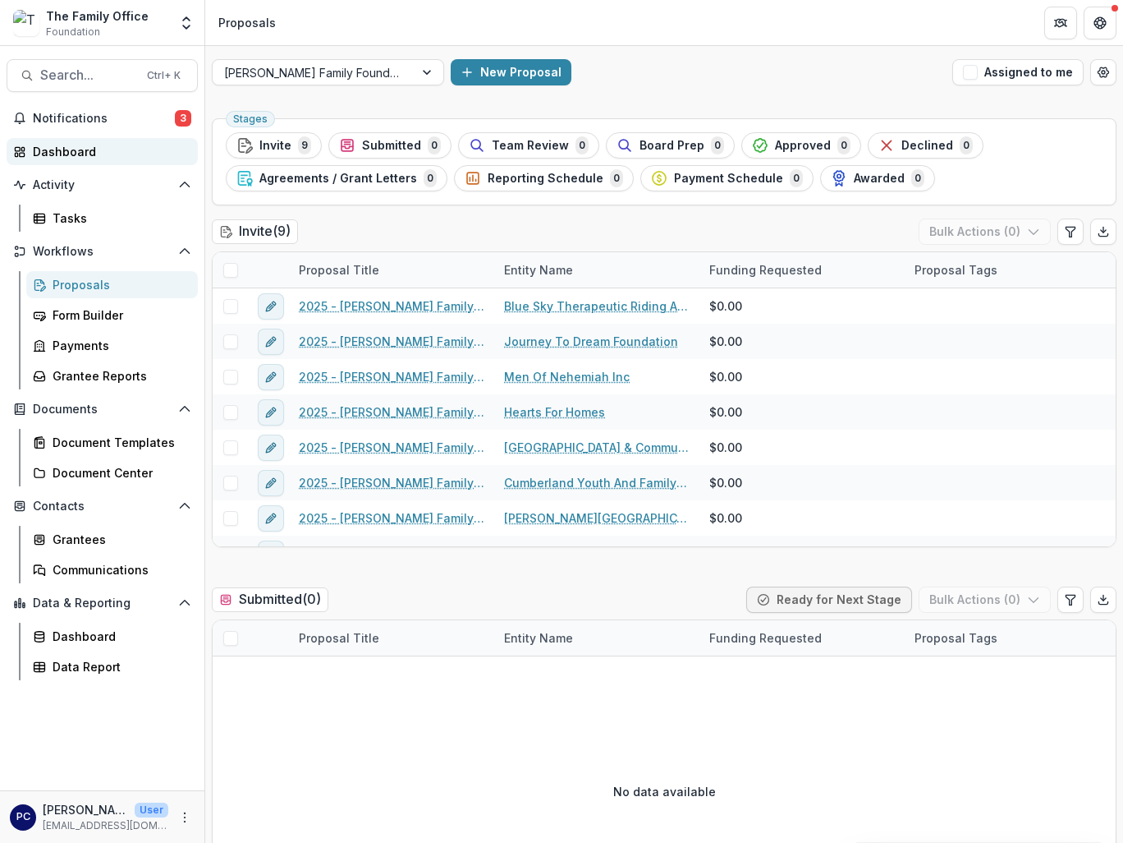
click at [77, 156] on div "Dashboard" at bounding box center [109, 151] width 152 height 17
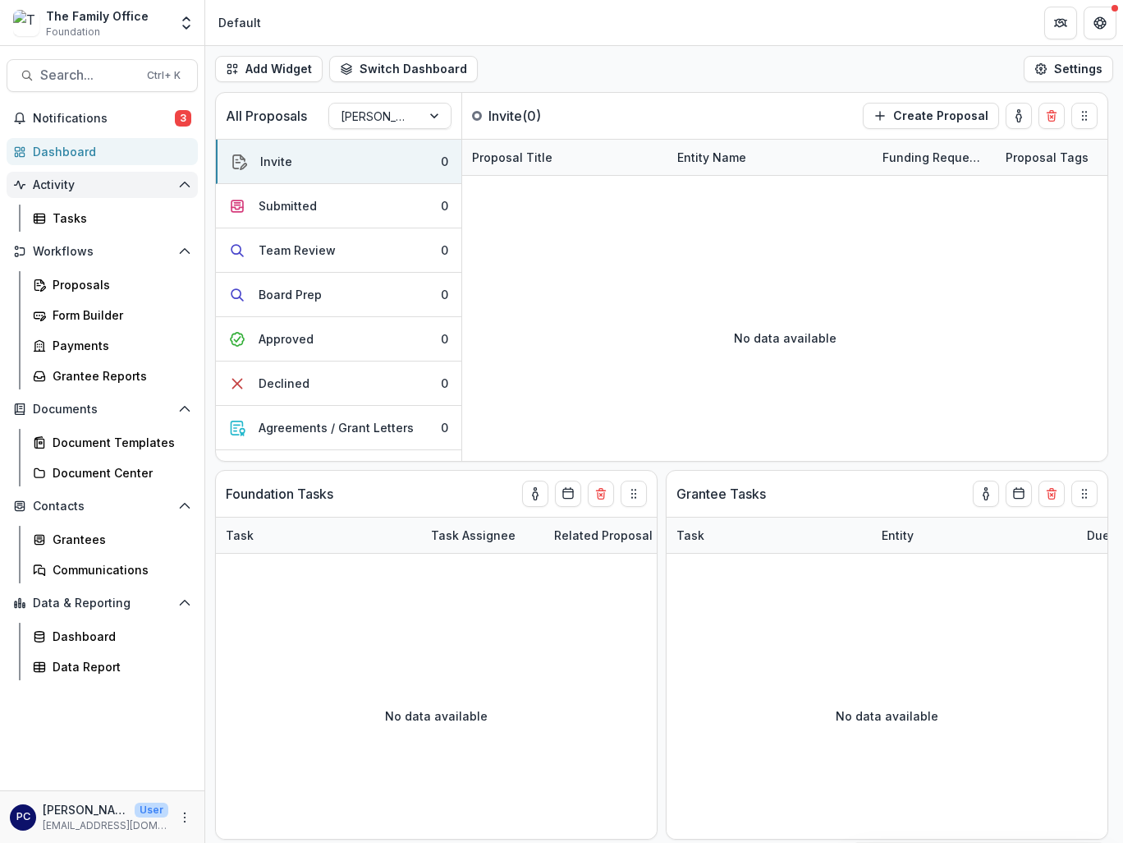
click at [71, 188] on span "Activity" at bounding box center [102, 185] width 139 height 14
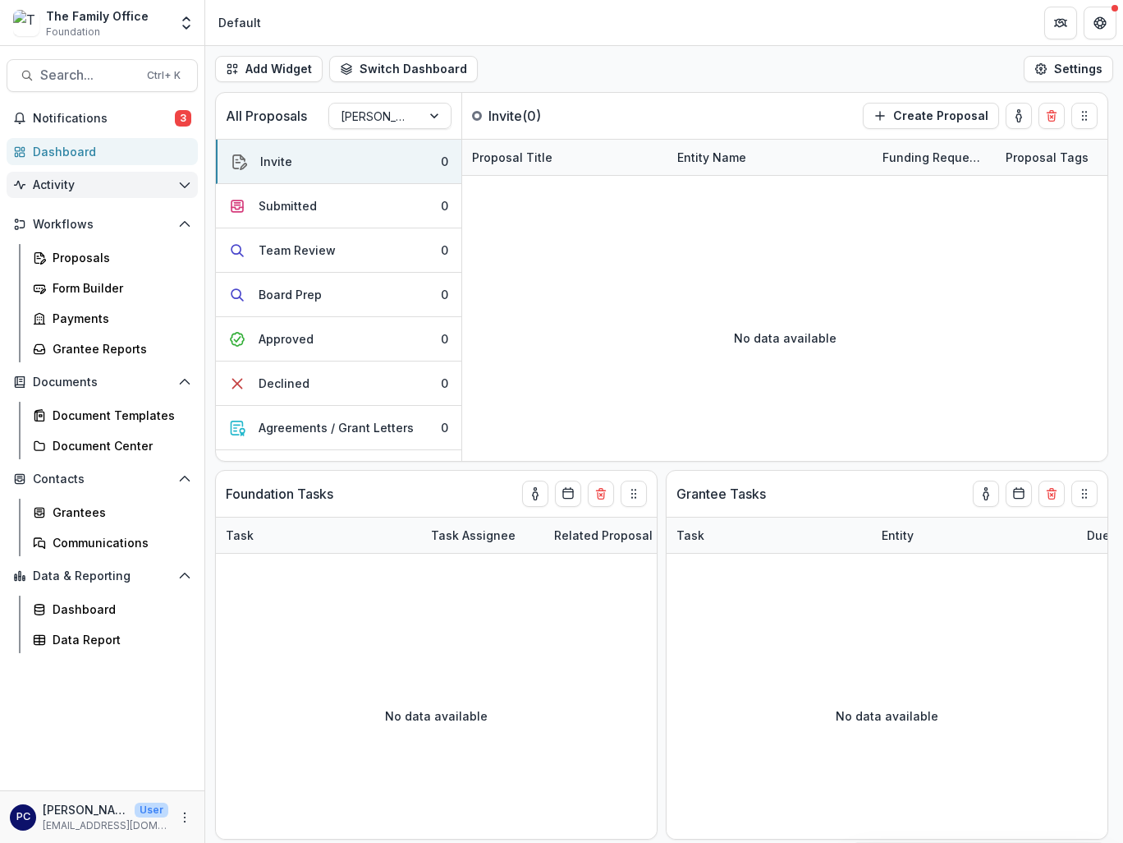
click at [71, 188] on span "Activity" at bounding box center [102, 185] width 139 height 14
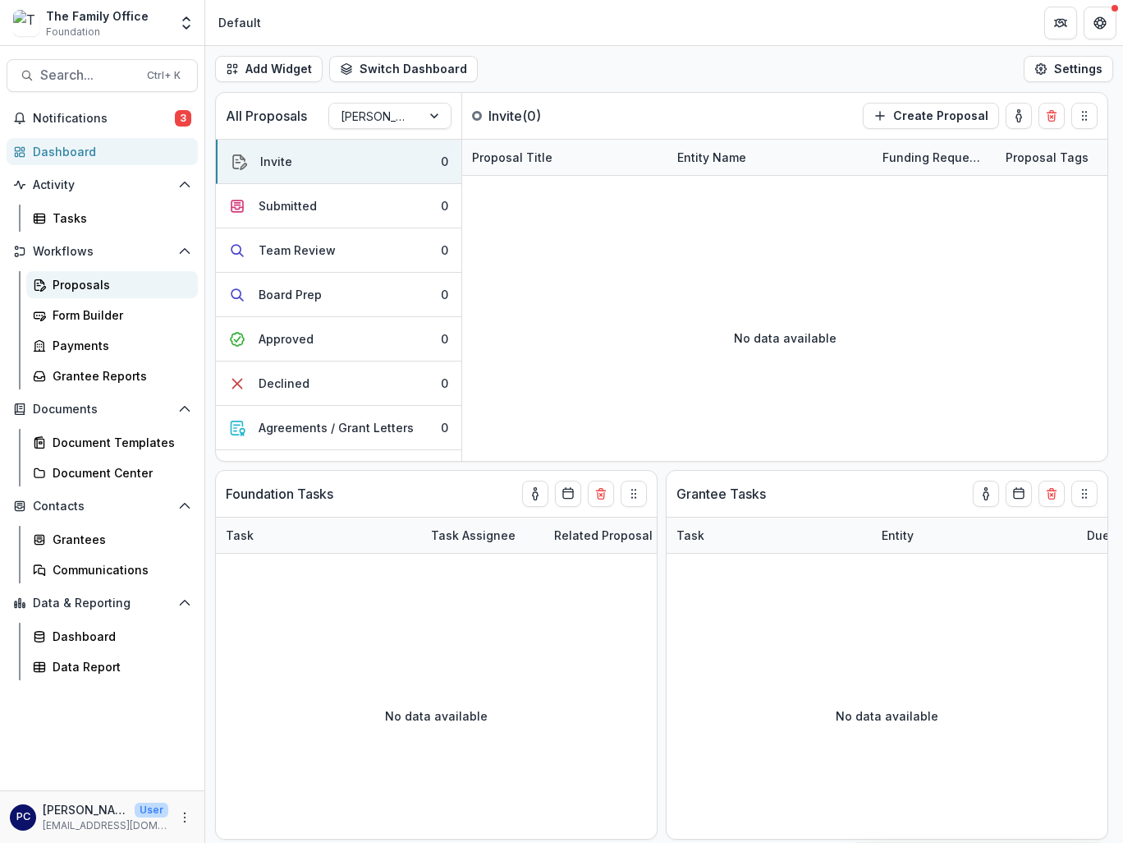
click at [85, 290] on div "Proposals" at bounding box center [119, 284] width 132 height 17
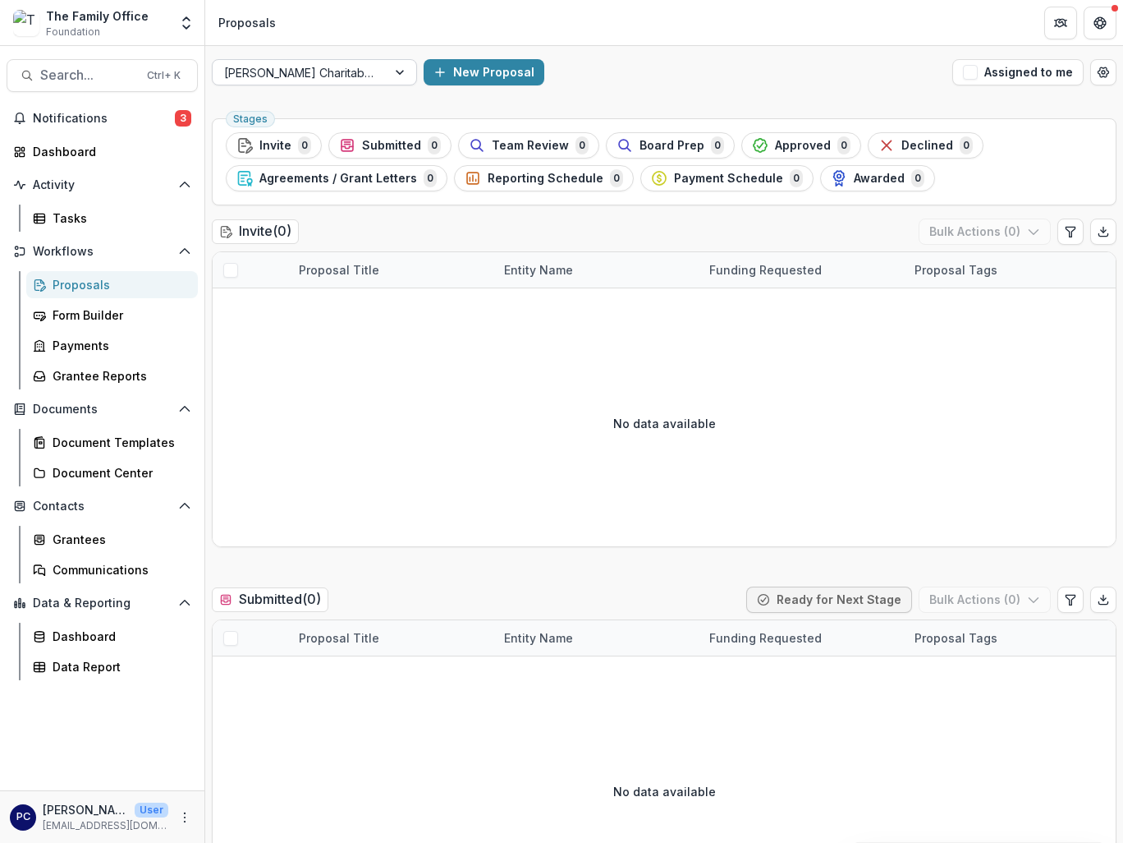
click at [404, 67] on div at bounding box center [402, 72] width 30 height 25
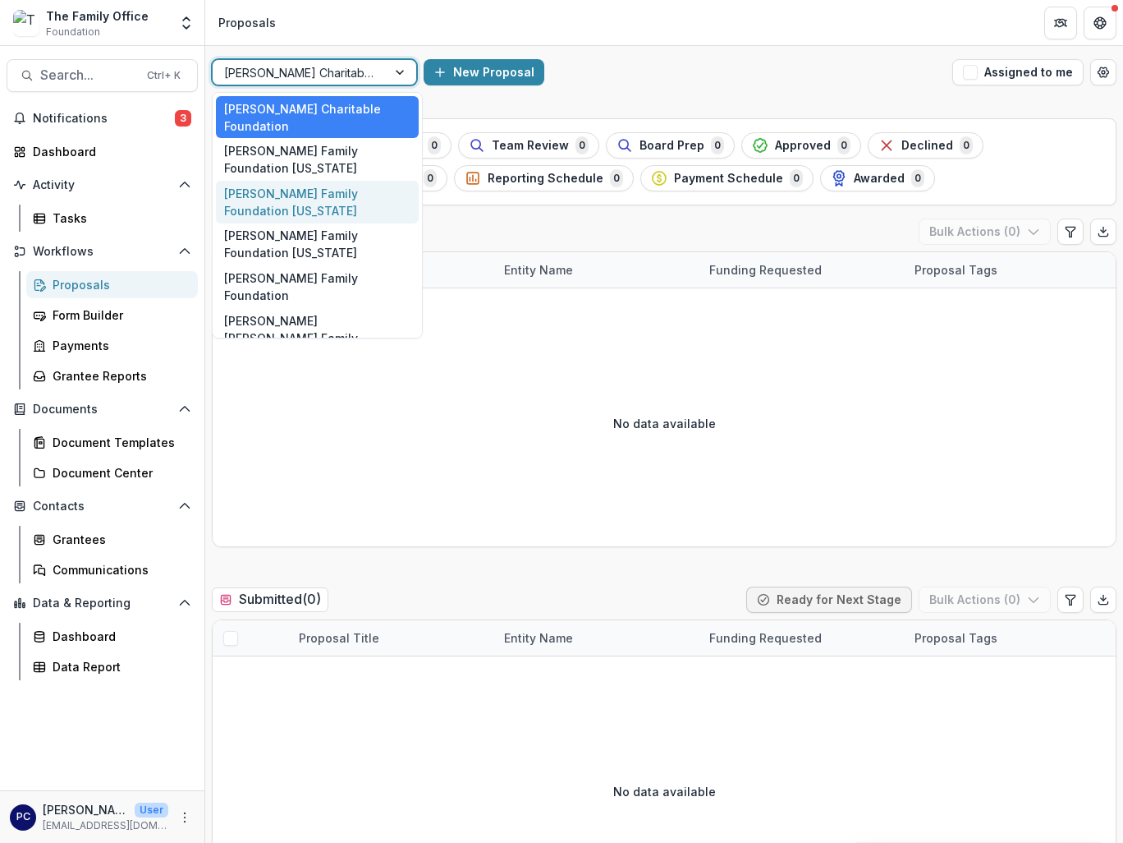
click at [306, 181] on div "[PERSON_NAME] Family Foundation [US_STATE]" at bounding box center [317, 202] width 203 height 43
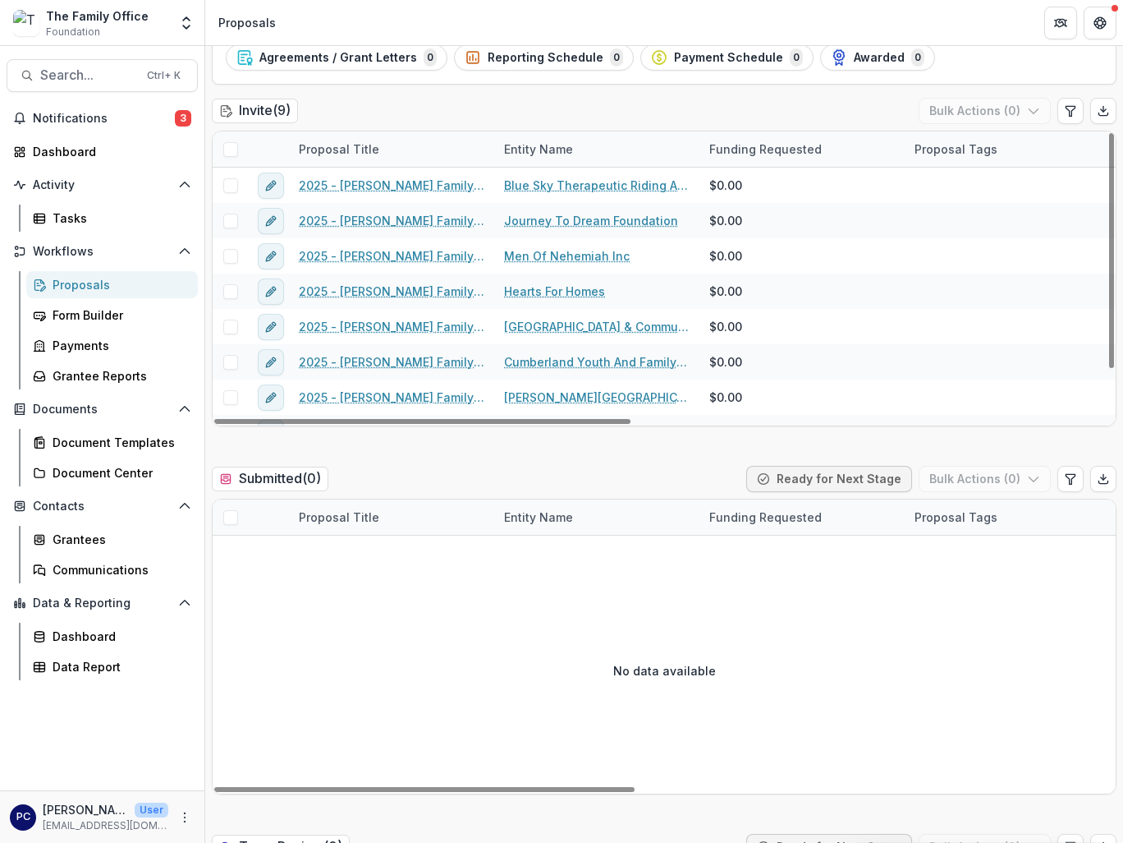
scroll to position [164, 0]
